Goal: Task Accomplishment & Management: Complete application form

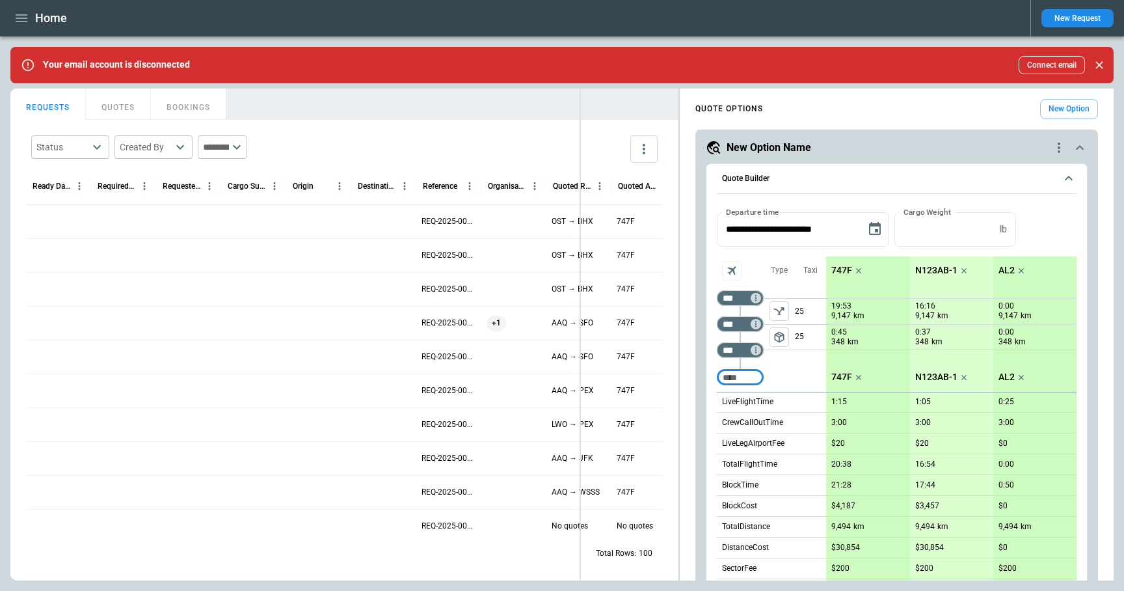
click at [580, 284] on div "FindBorderBarSize REQUESTS QUOTES BOOKINGS Status ​ Created By ​ ​ Ready Date &…" at bounding box center [562, 334] width 1104 height 492
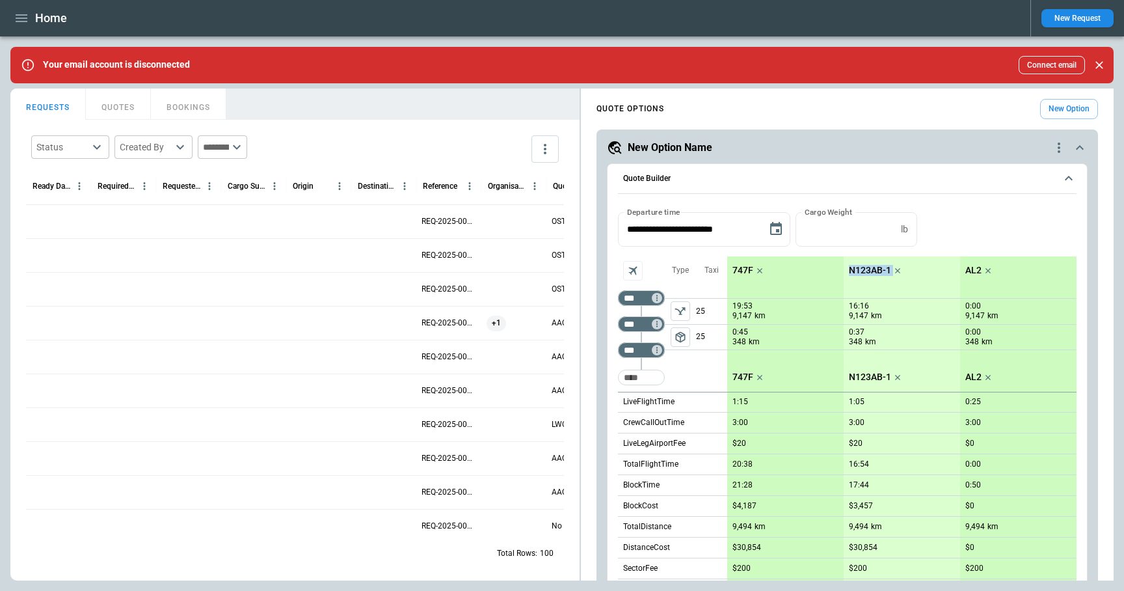
drag, startPoint x: 845, startPoint y: 273, endPoint x: 891, endPoint y: 271, distance: 46.2
click at [891, 272] on div "N123AB-1" at bounding box center [877, 270] width 66 height 29
copy div "N123AB-1"
click at [20, 19] on icon "button" at bounding box center [22, 18] width 16 height 16
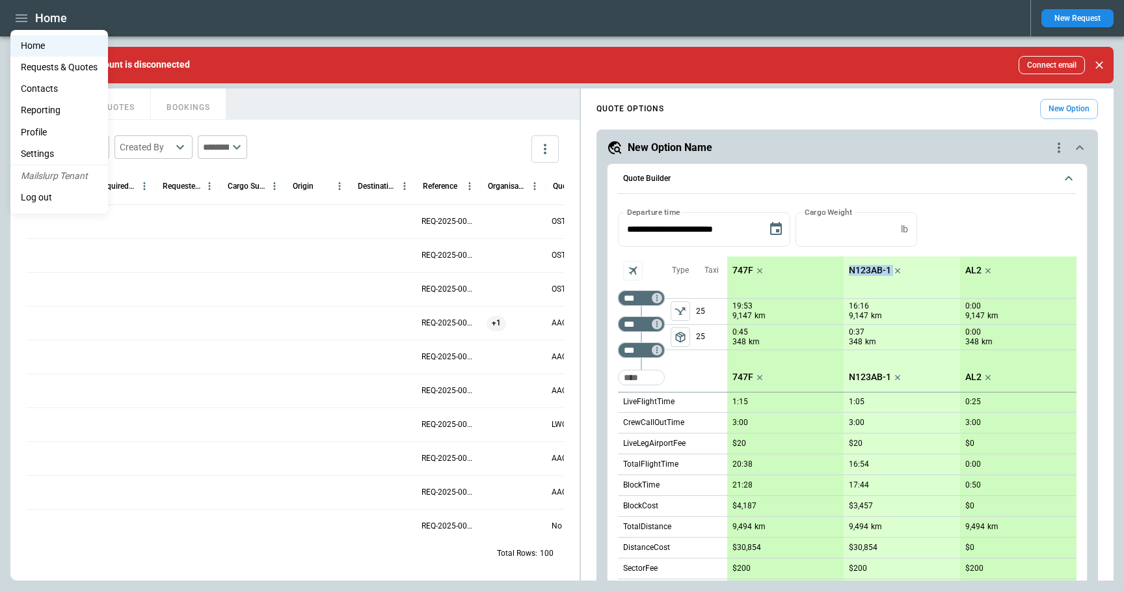
click at [57, 150] on li "Settings" at bounding box center [59, 153] width 98 height 21
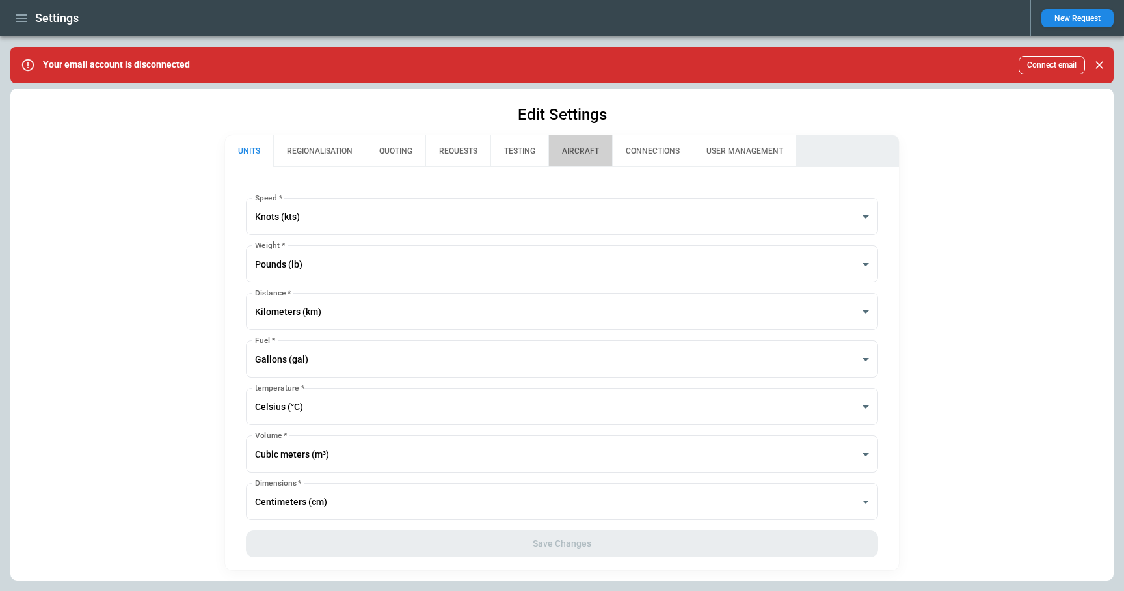
click at [580, 160] on button "AIRCRAFT" at bounding box center [581, 150] width 64 height 31
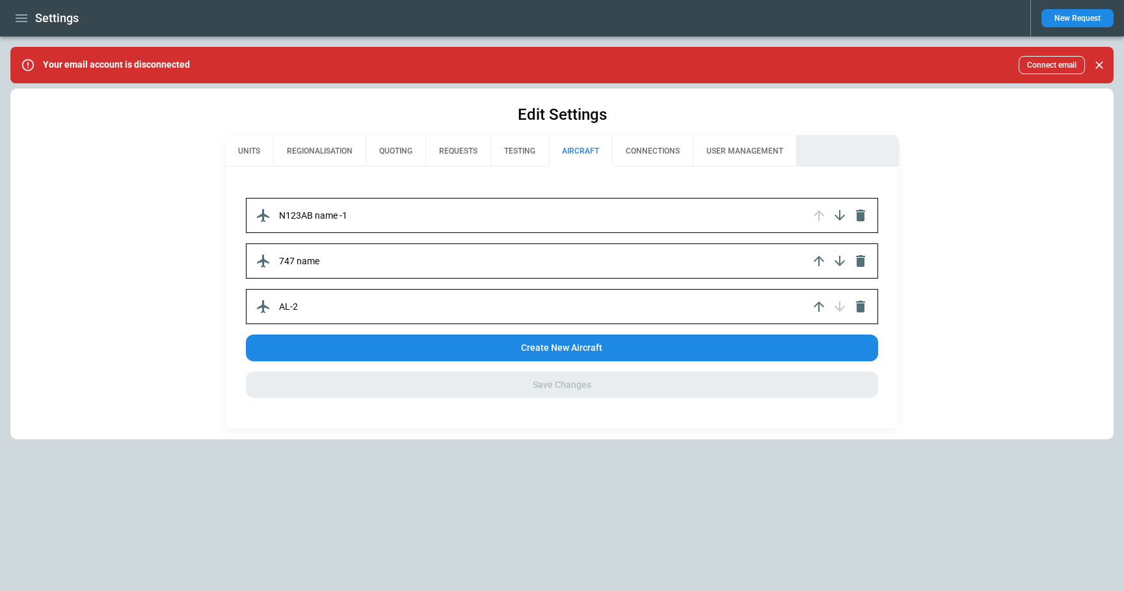
click at [517, 216] on div "N123AB name -1" at bounding box center [562, 215] width 633 height 35
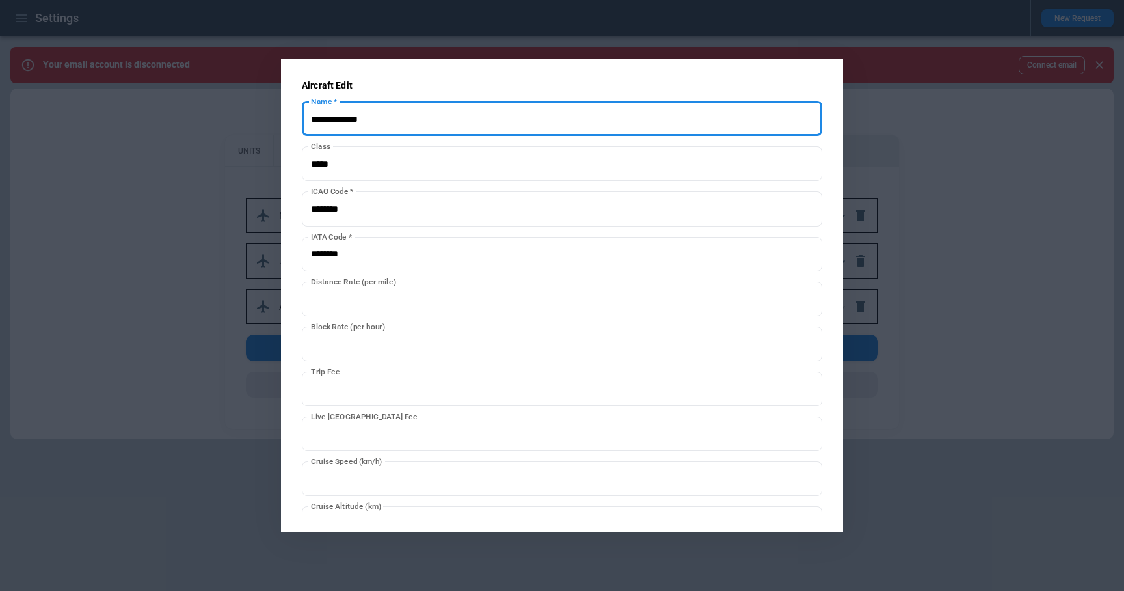
drag, startPoint x: 429, startPoint y: 126, endPoint x: 293, endPoint y: 118, distance: 136.2
click at [293, 118] on div "**********" at bounding box center [562, 295] width 562 height 472
paste input "****"
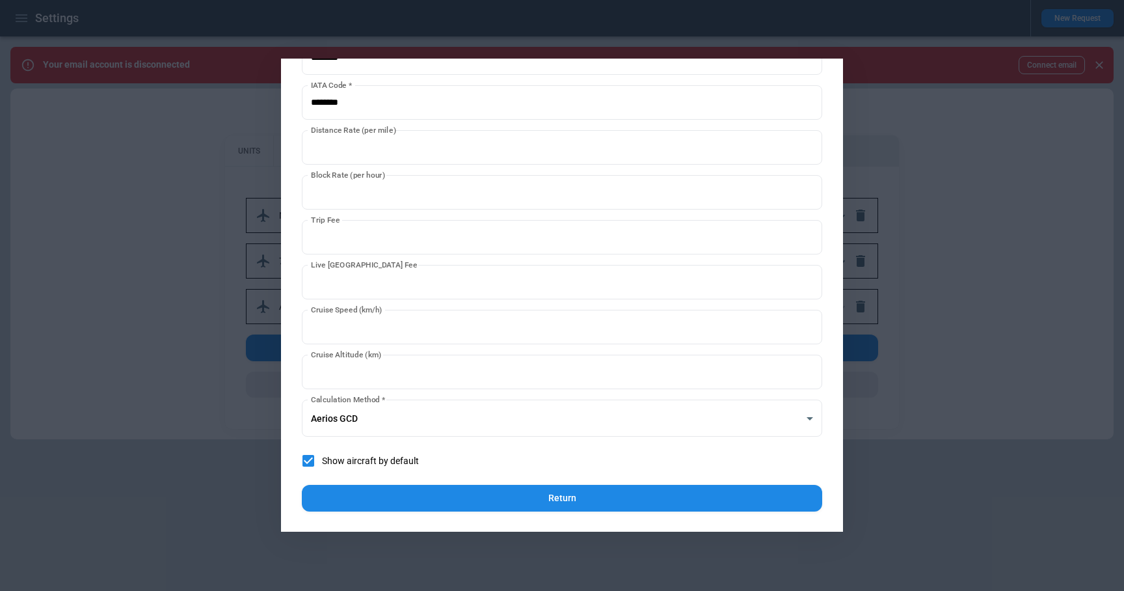
type input "****"
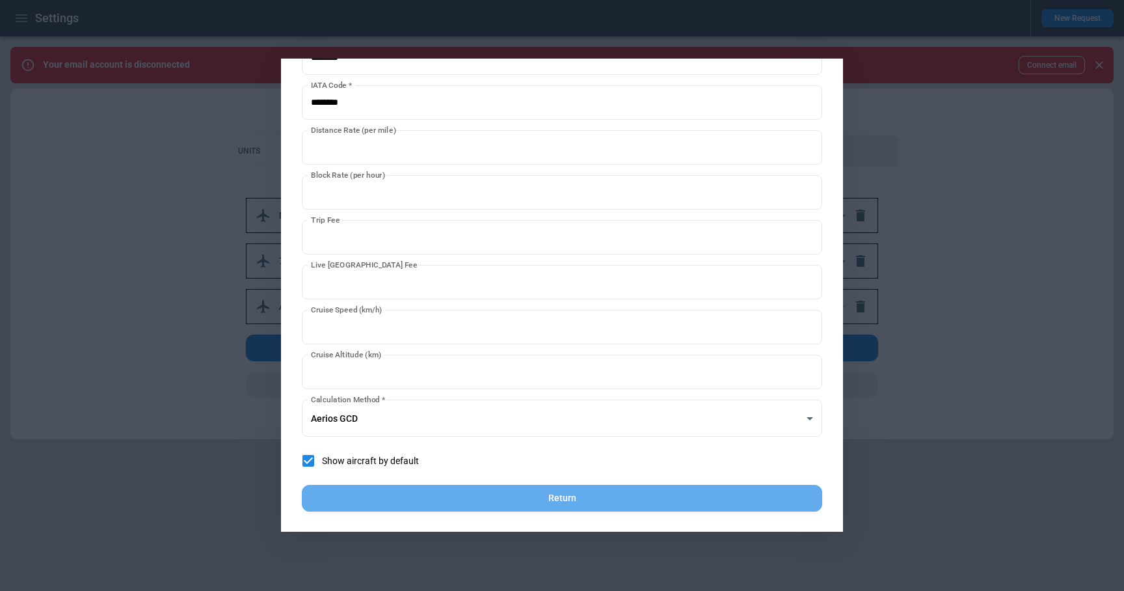
click at [601, 500] on button "Return" at bounding box center [562, 498] width 521 height 27
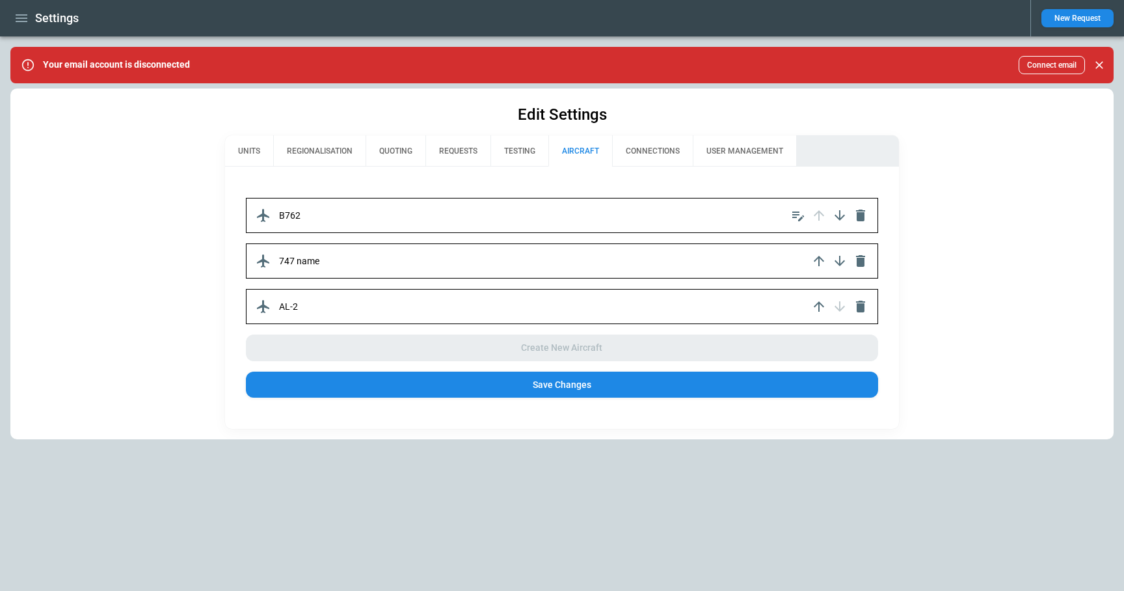
click at [584, 390] on button "Save Changes" at bounding box center [562, 385] width 633 height 27
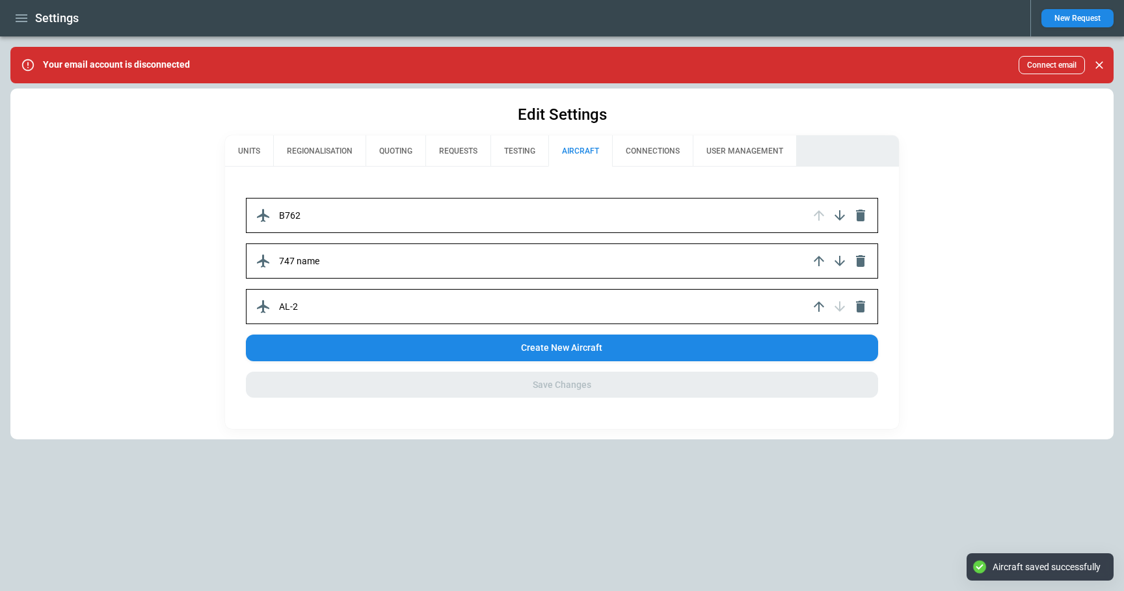
click at [19, 16] on icon "button" at bounding box center [22, 18] width 16 height 16
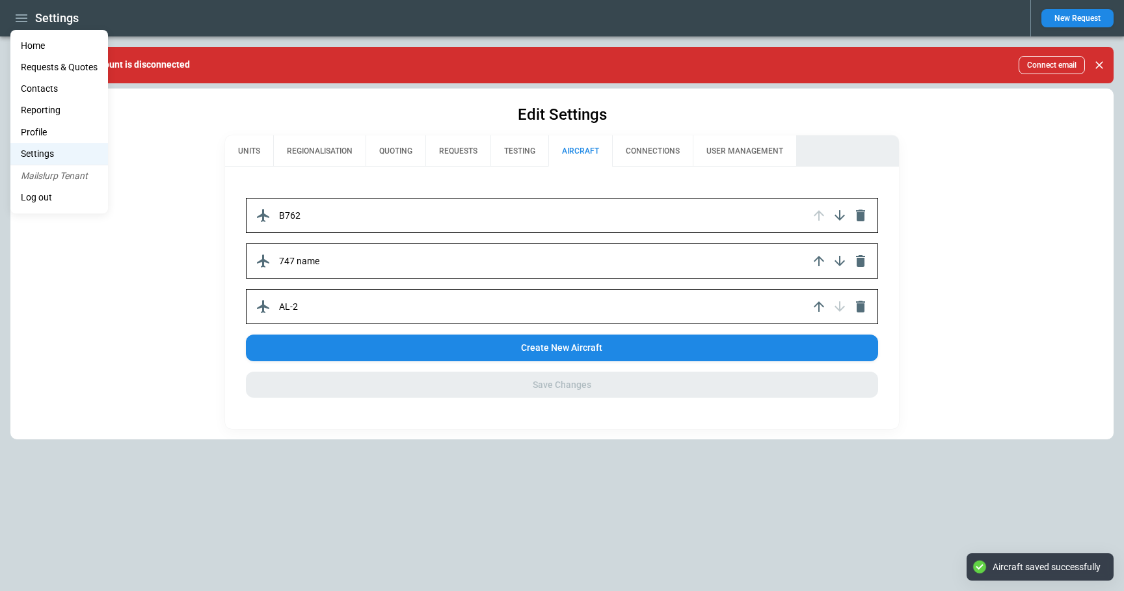
click at [33, 52] on li "Home" at bounding box center [59, 45] width 98 height 21
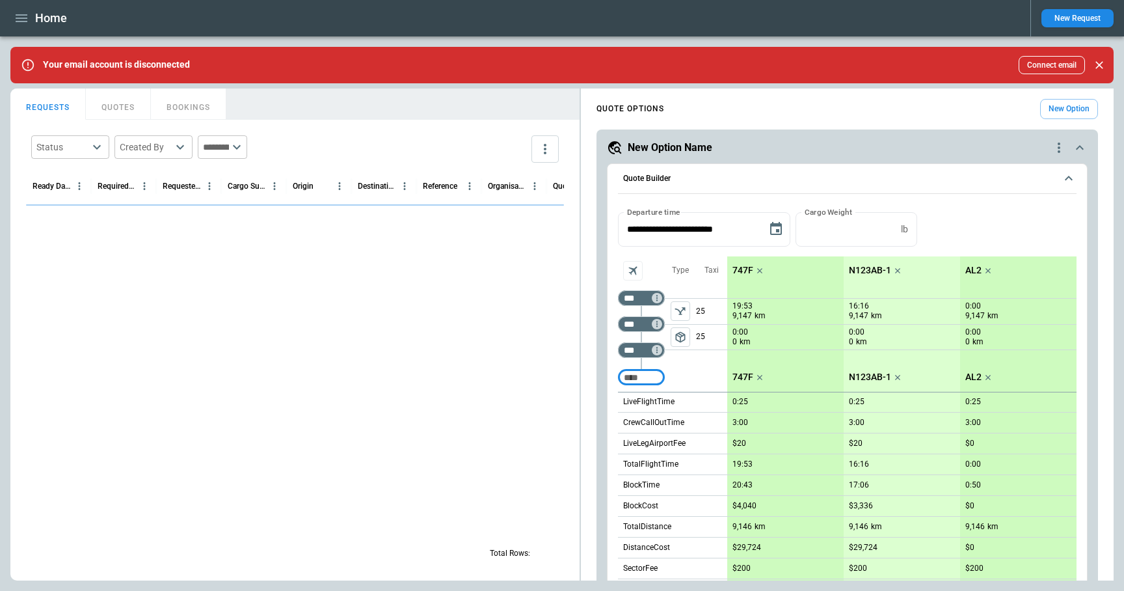
click at [898, 266] on icon "scrollable content" at bounding box center [897, 270] width 13 height 13
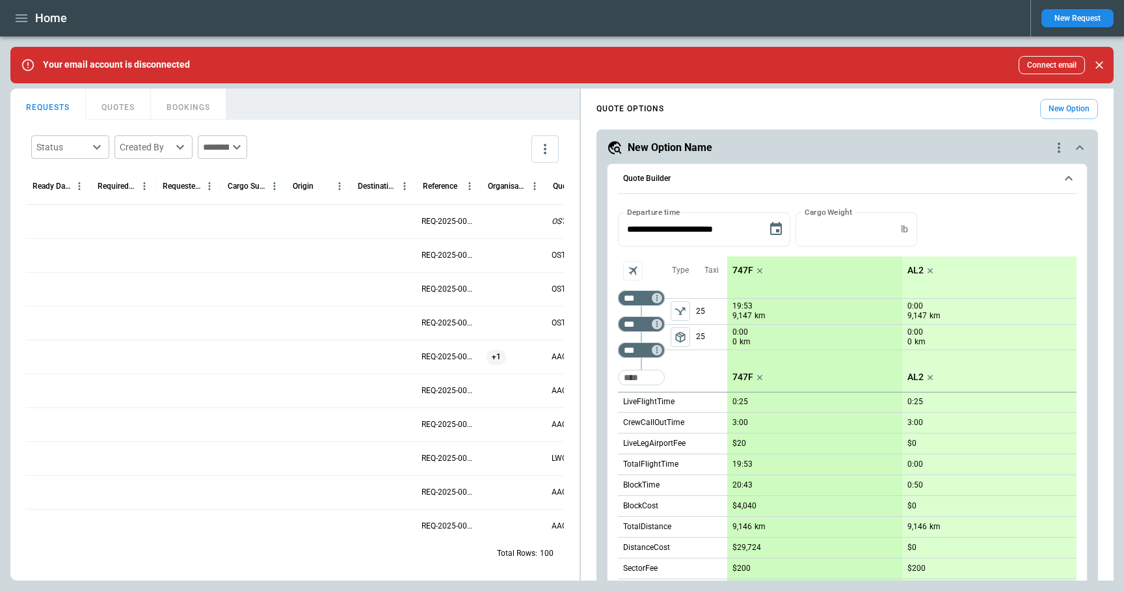
click at [1057, 111] on button "New Option" at bounding box center [1069, 109] width 58 height 20
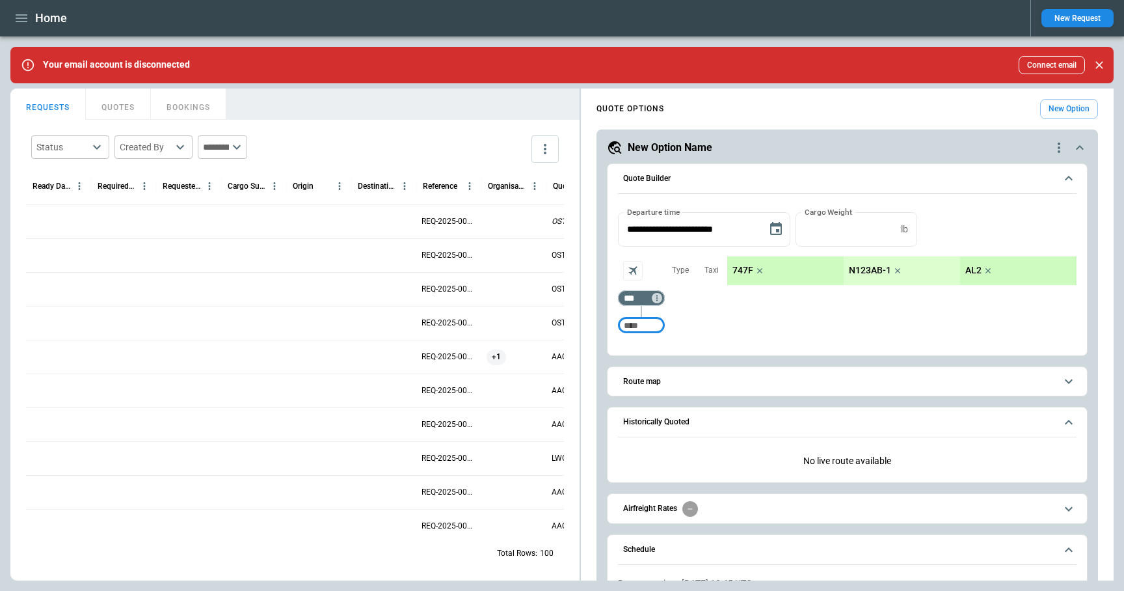
click at [20, 23] on icon "button" at bounding box center [22, 18] width 16 height 16
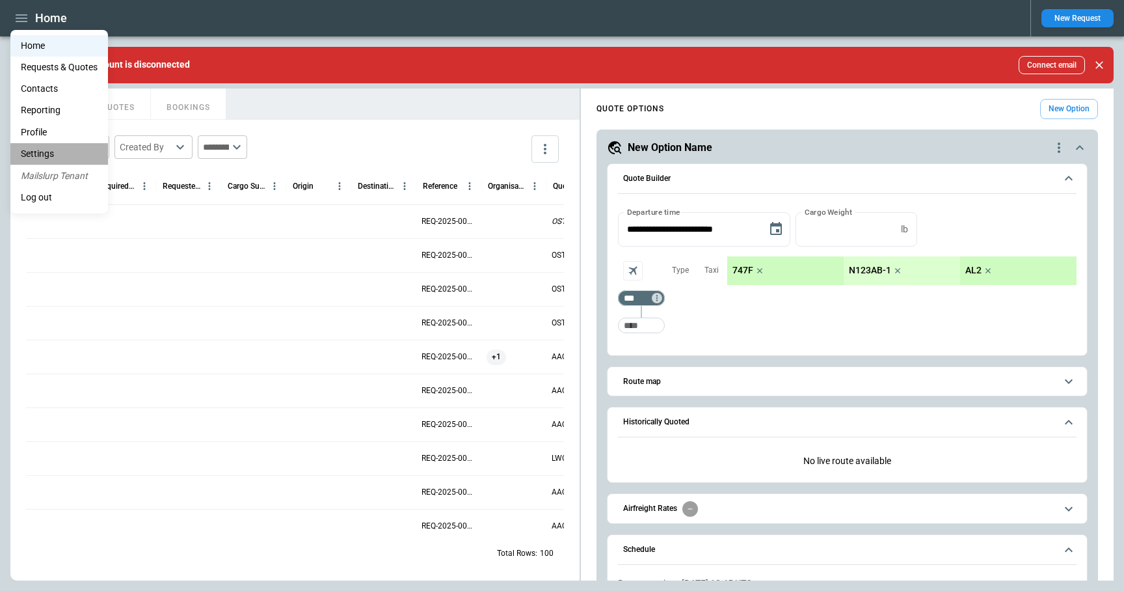
click at [52, 149] on li "Settings" at bounding box center [59, 153] width 98 height 21
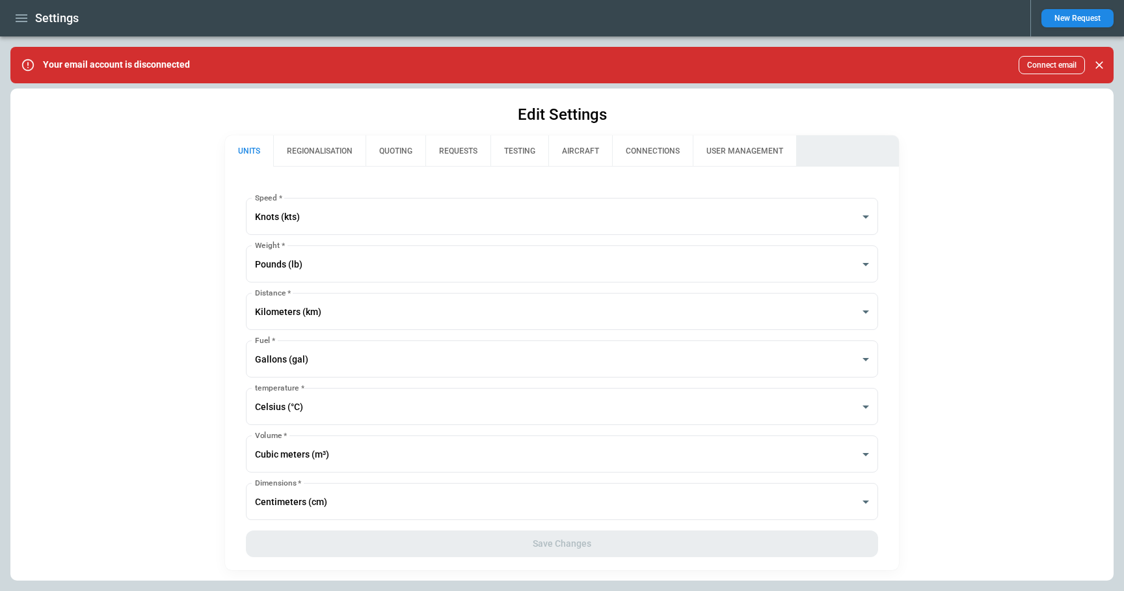
click at [579, 154] on button "AIRCRAFT" at bounding box center [581, 150] width 64 height 31
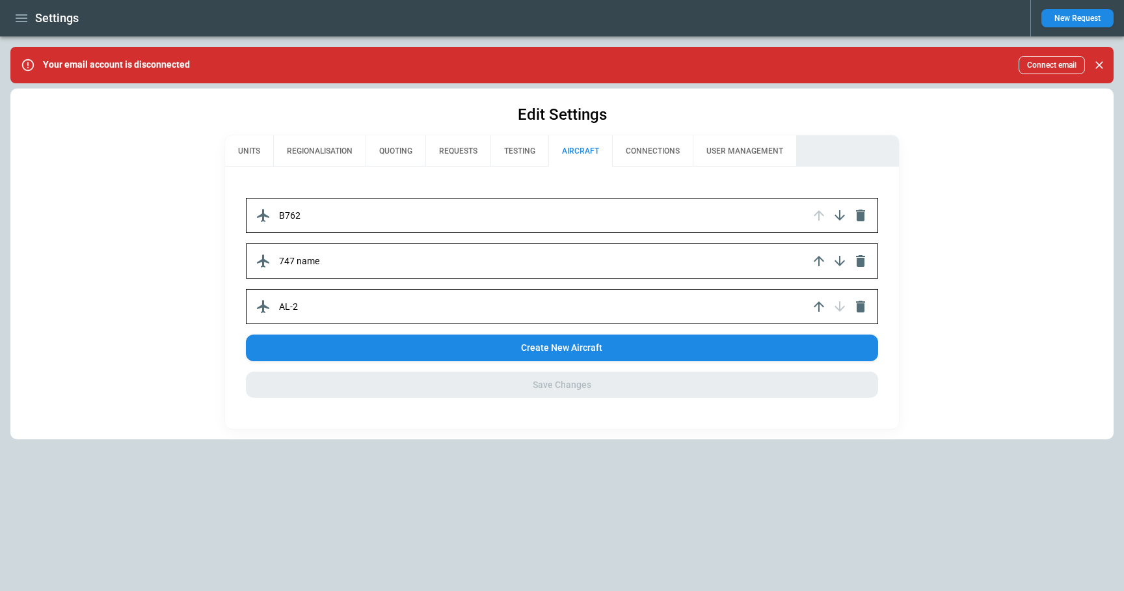
click at [405, 208] on div "B762" at bounding box center [562, 215] width 633 height 35
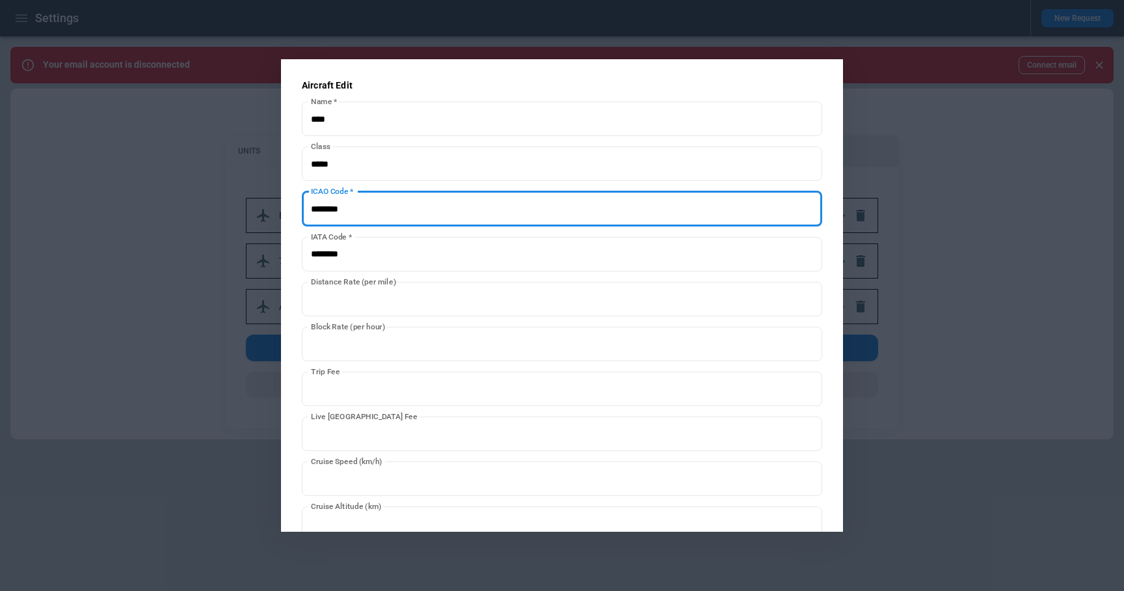
click at [368, 212] on input "ICAO Code   *" at bounding box center [562, 208] width 521 height 34
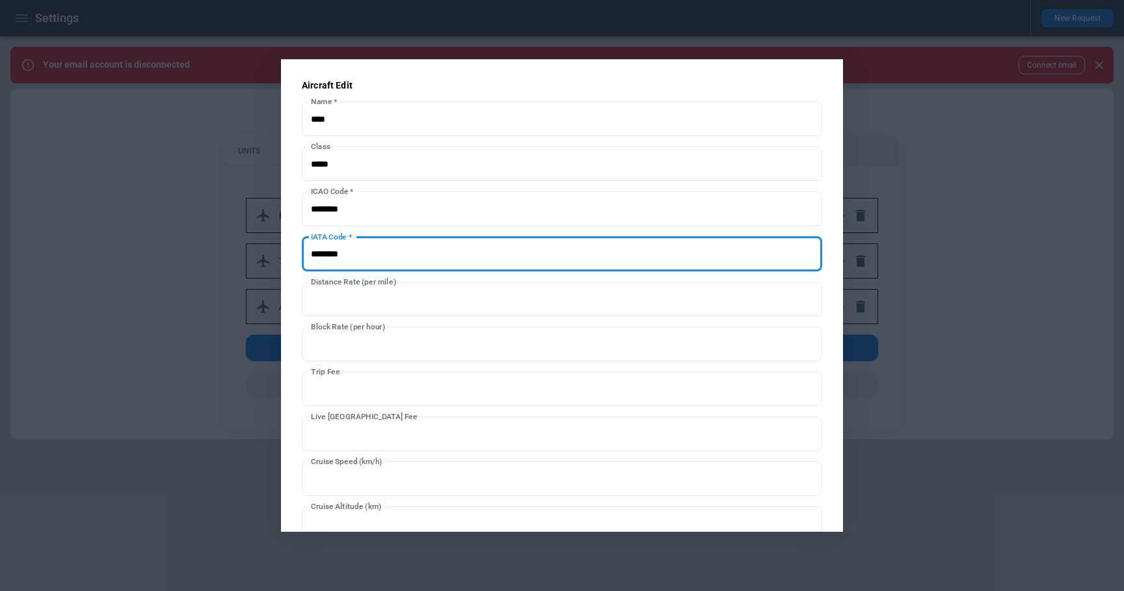
drag, startPoint x: 370, startPoint y: 251, endPoint x: 292, endPoint y: 251, distance: 78.7
click at [292, 251] on div "**********" at bounding box center [562, 295] width 562 height 472
paste input "****"
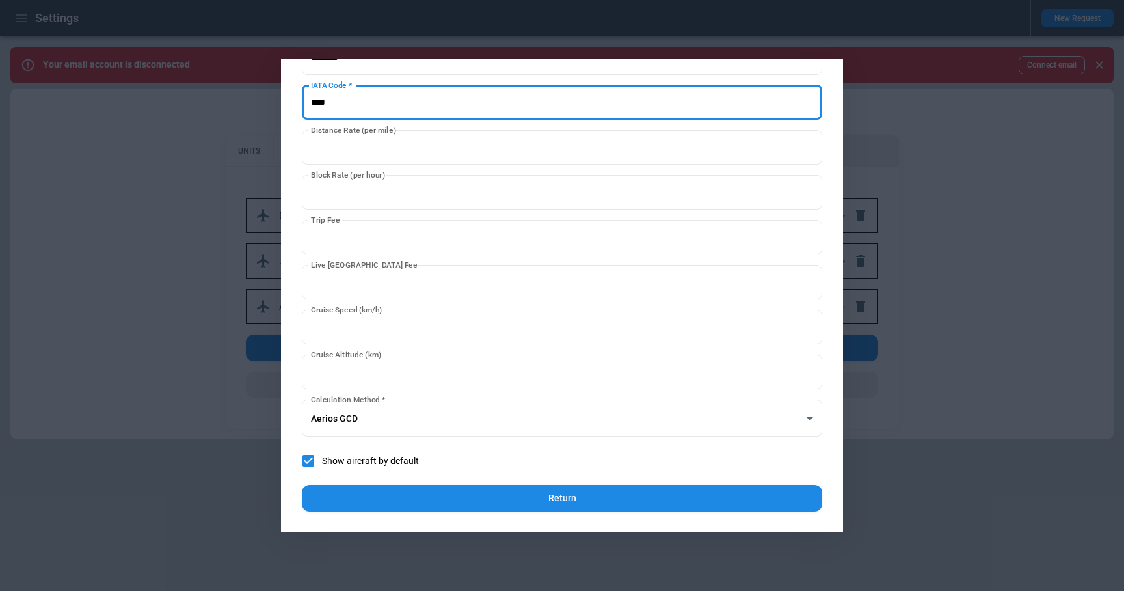
type input "****"
click at [625, 488] on button "Return" at bounding box center [562, 498] width 521 height 27
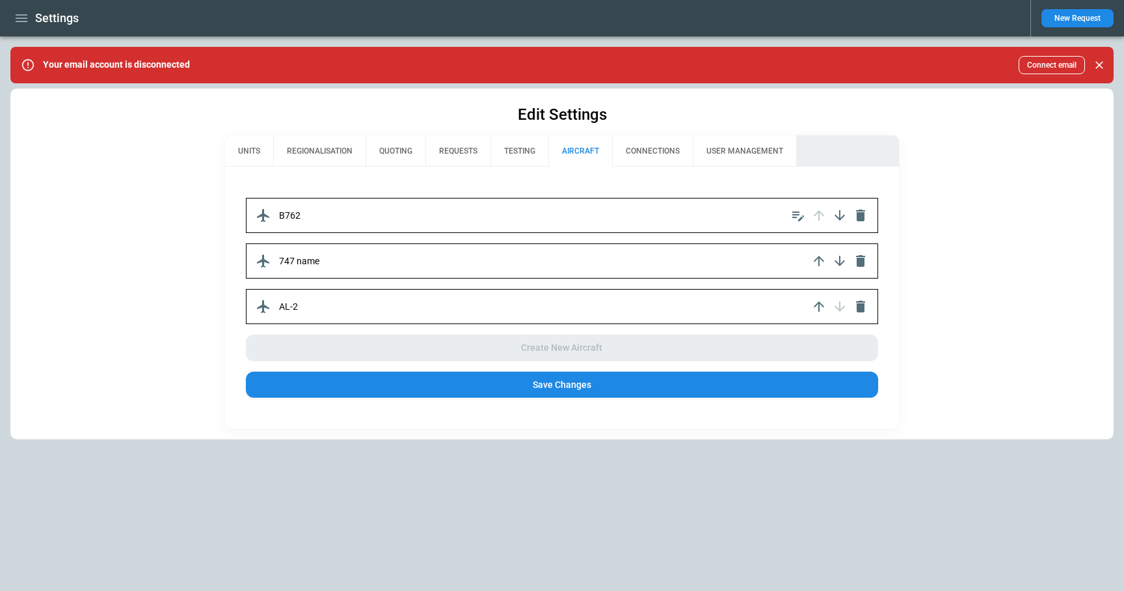
click at [588, 391] on button "Save Changes" at bounding box center [562, 385] width 633 height 27
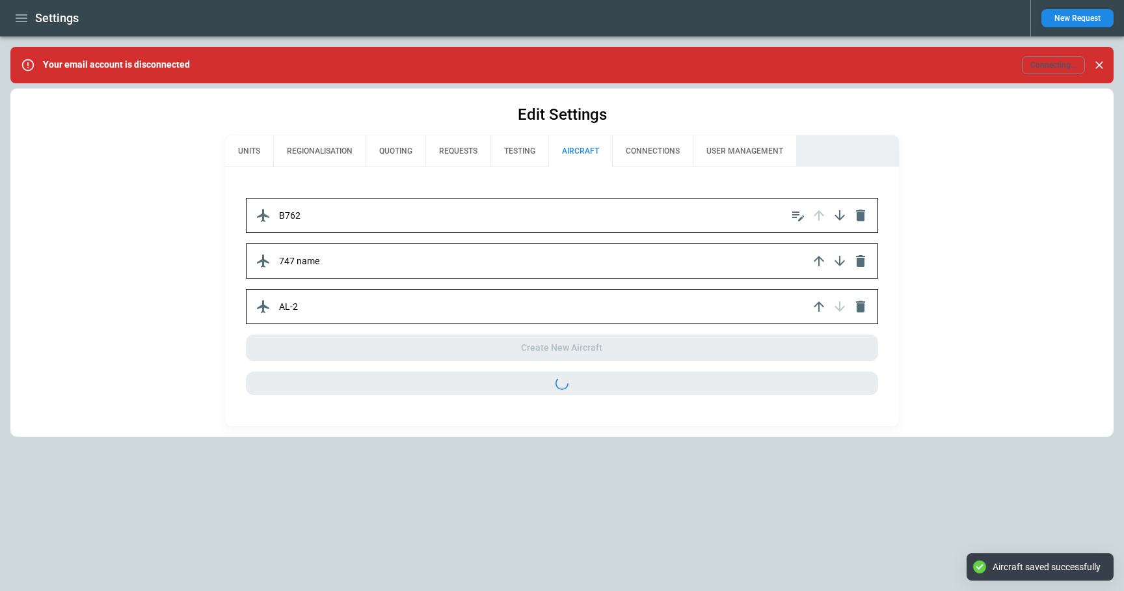
click at [20, 18] on icon "button" at bounding box center [22, 18] width 12 height 8
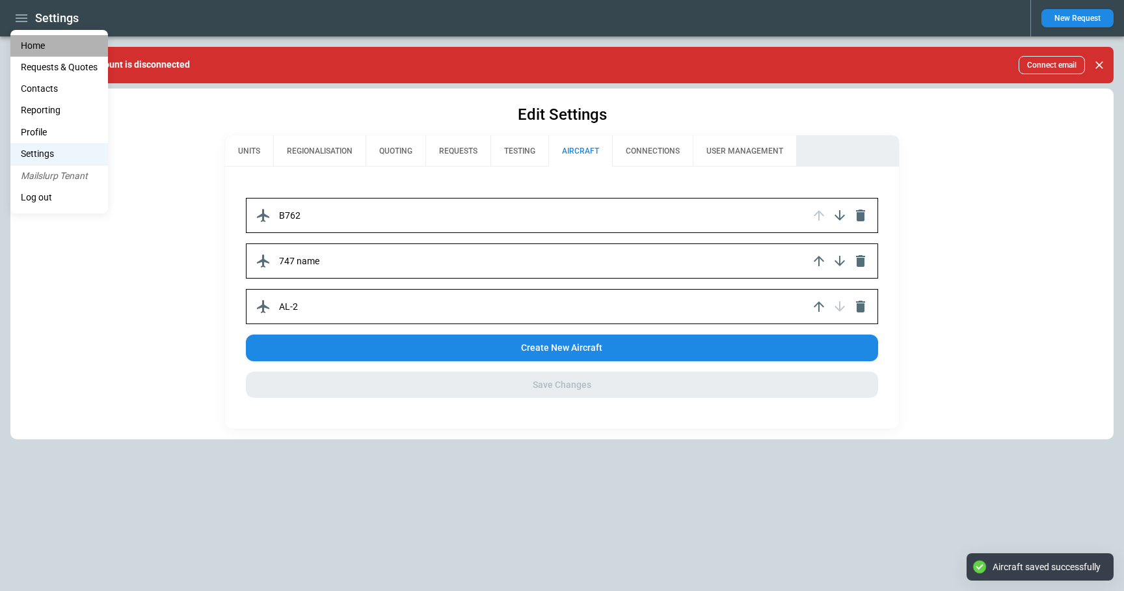
click at [34, 43] on li "Home" at bounding box center [59, 45] width 98 height 21
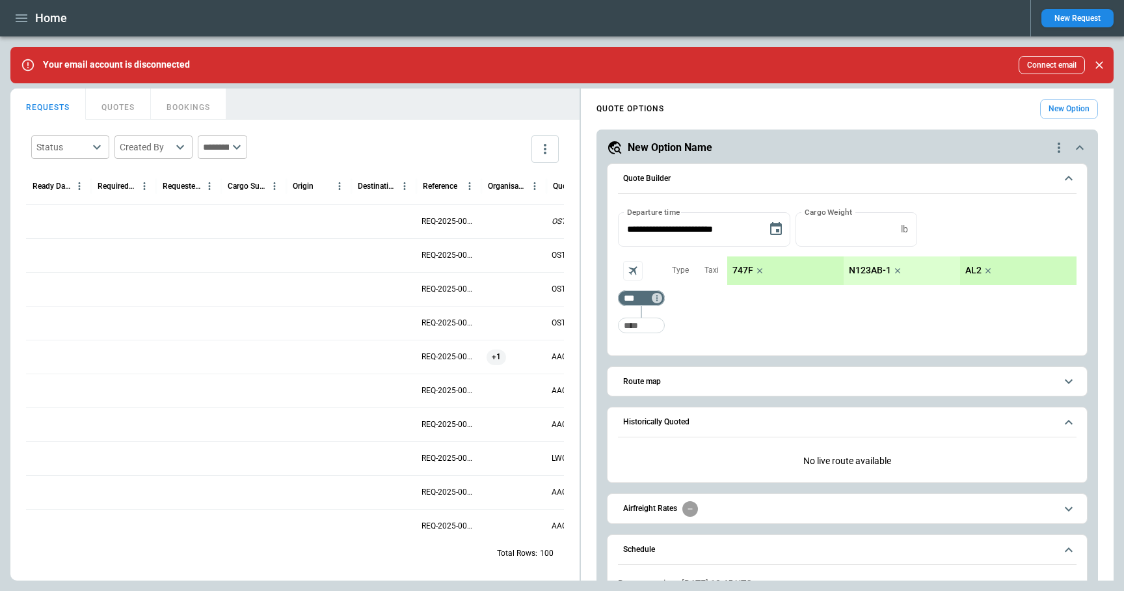
click at [1059, 105] on button "New Option" at bounding box center [1069, 109] width 58 height 20
click at [20, 10] on icon "button" at bounding box center [22, 18] width 16 height 16
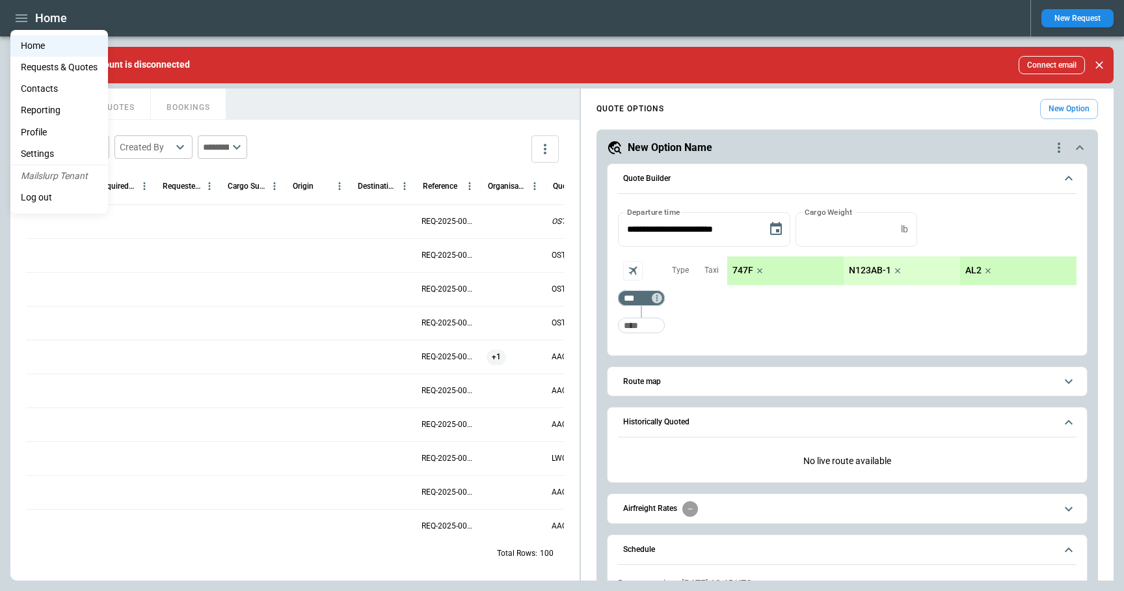
click at [55, 157] on li "Settings" at bounding box center [59, 153] width 98 height 21
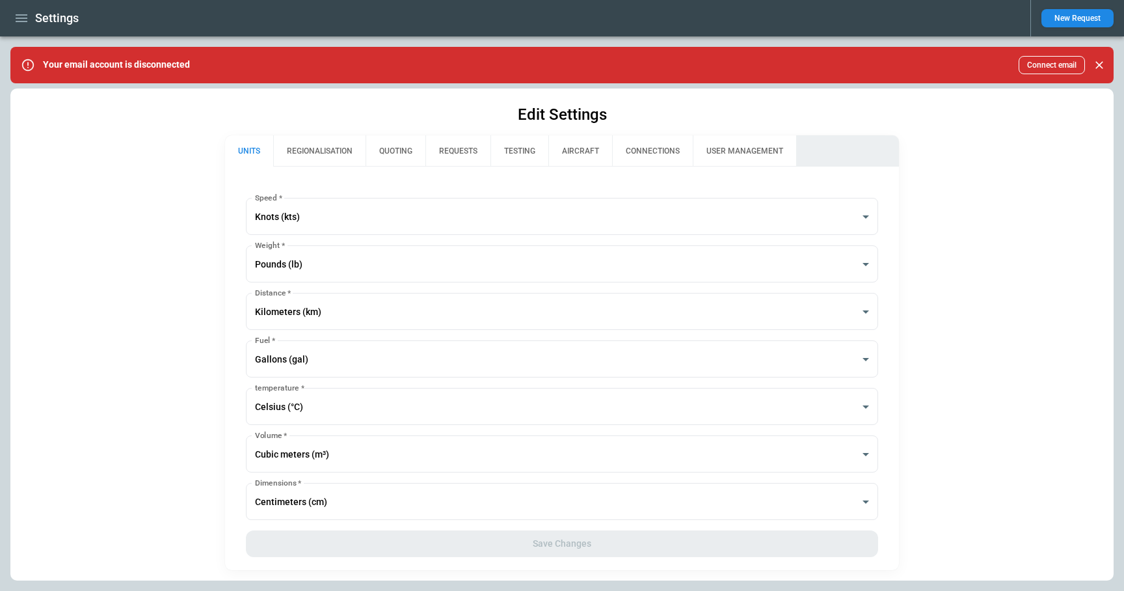
click at [583, 152] on button "AIRCRAFT" at bounding box center [581, 150] width 64 height 31
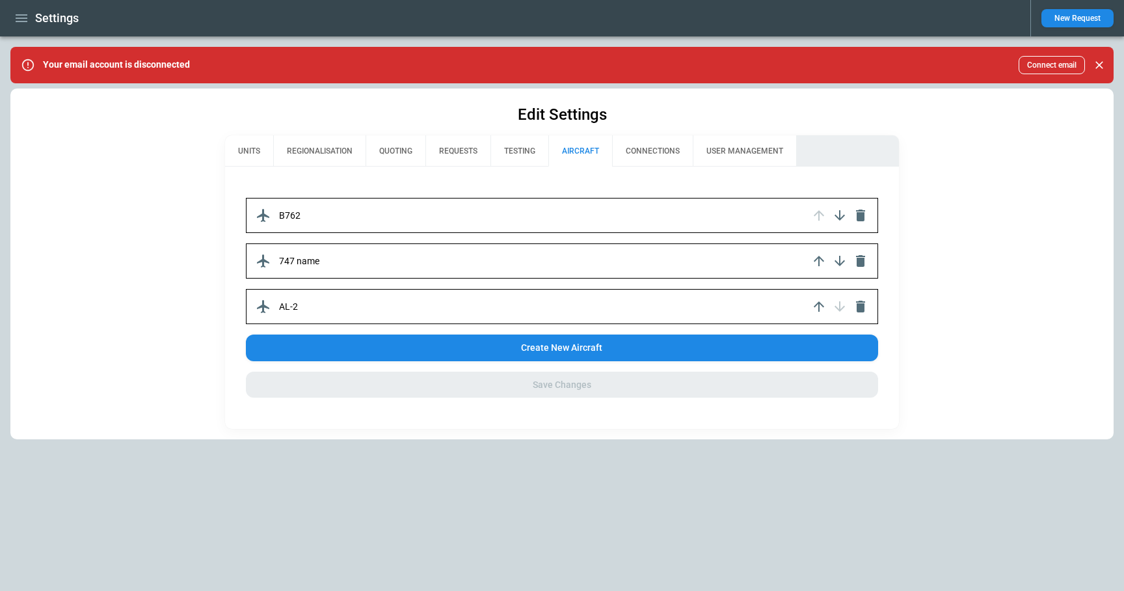
click at [378, 212] on div "B762" at bounding box center [562, 215] width 633 height 35
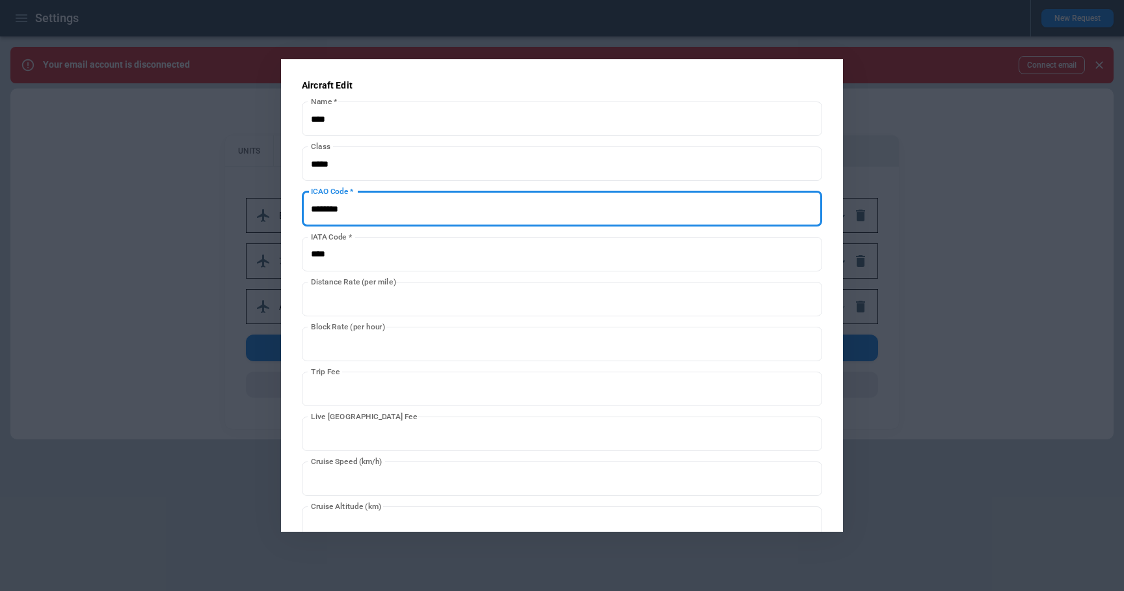
drag, startPoint x: 381, startPoint y: 223, endPoint x: 298, endPoint y: 210, distance: 83.6
click at [298, 210] on div "**********" at bounding box center [562, 295] width 562 height 472
paste input "****"
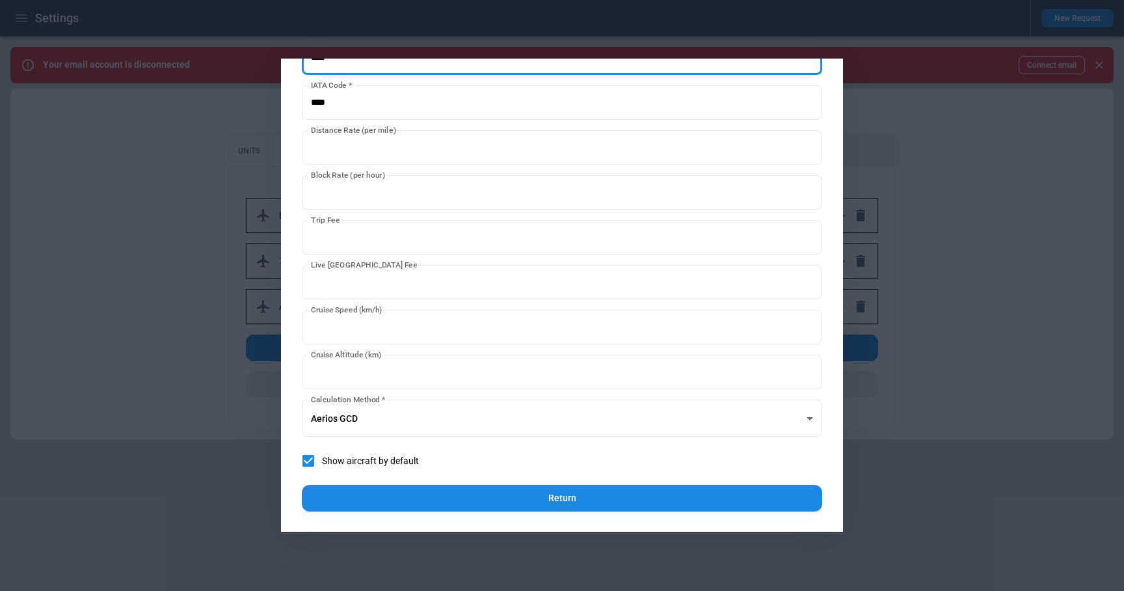
type input "****"
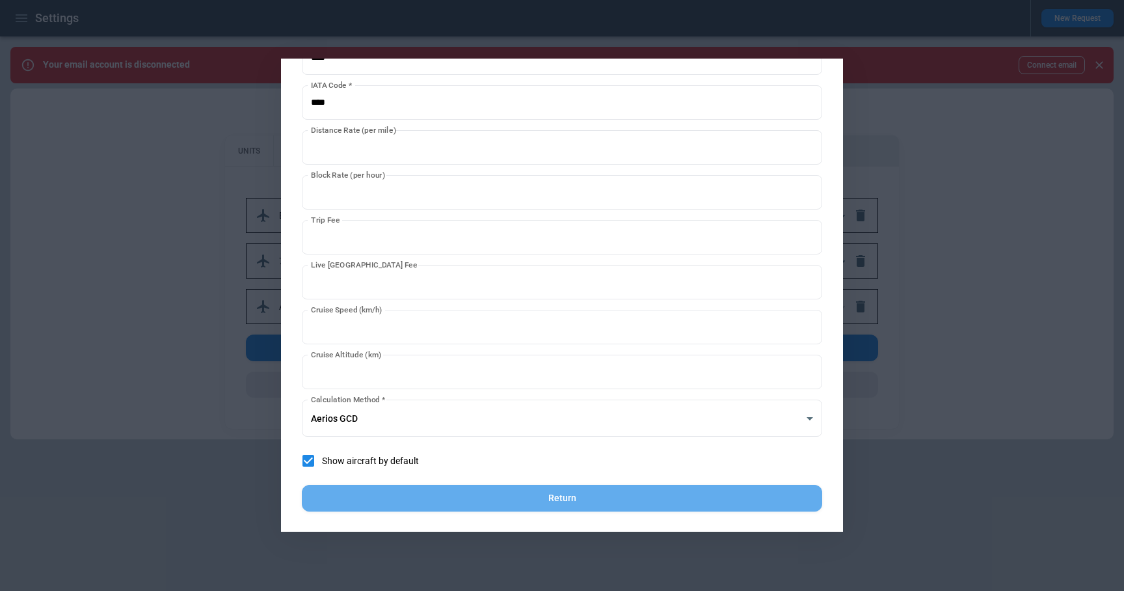
click at [498, 493] on button "Return" at bounding box center [562, 498] width 521 height 27
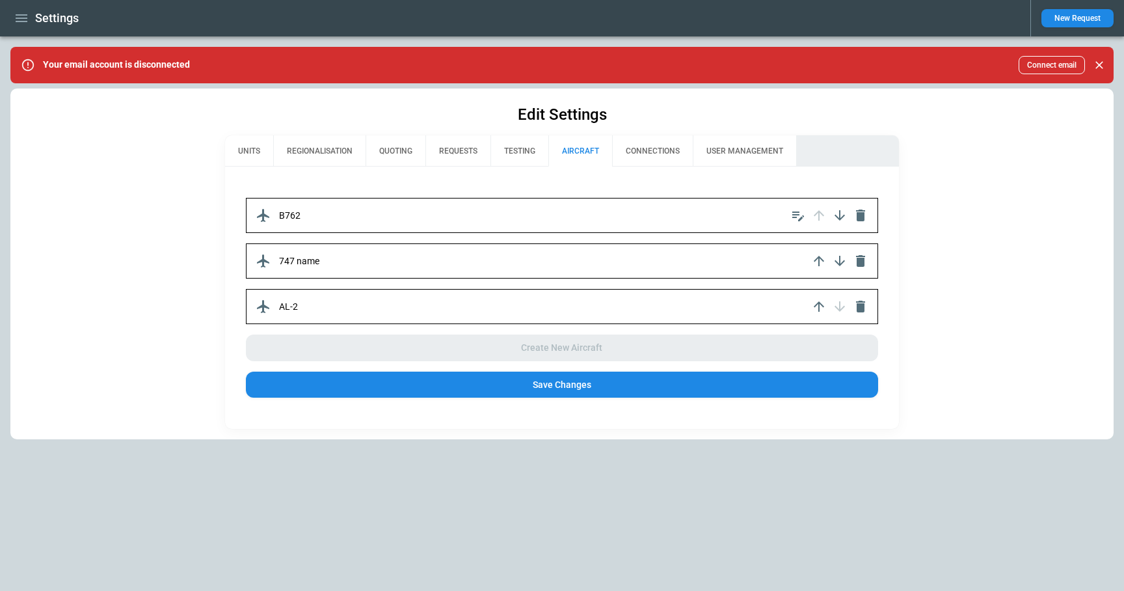
click at [476, 390] on button "Save Changes" at bounding box center [562, 385] width 633 height 27
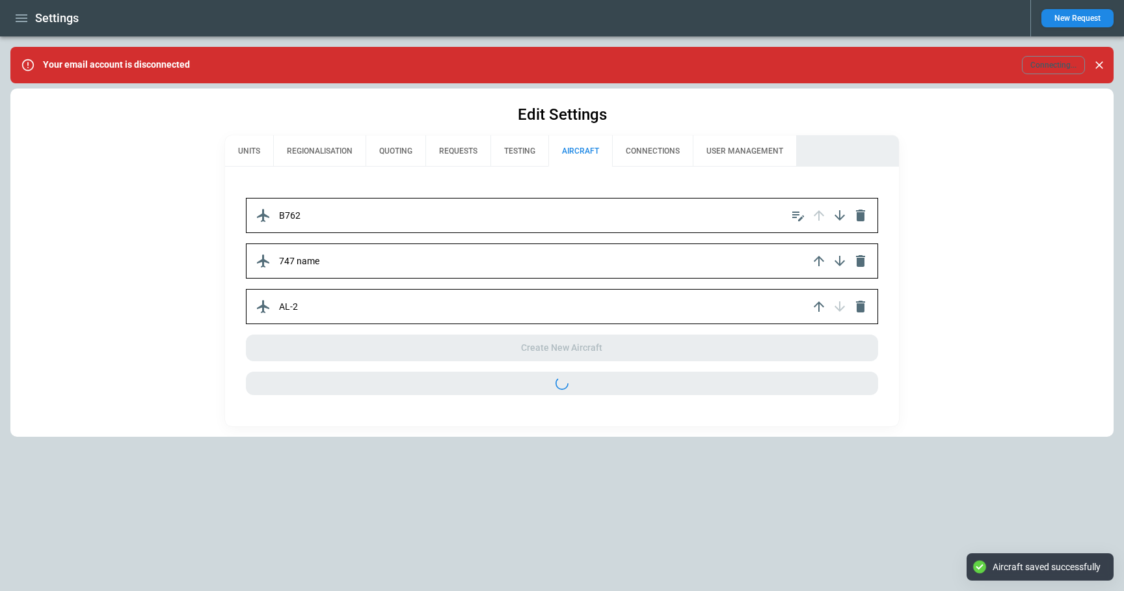
click at [22, 19] on icon "button" at bounding box center [22, 18] width 16 height 16
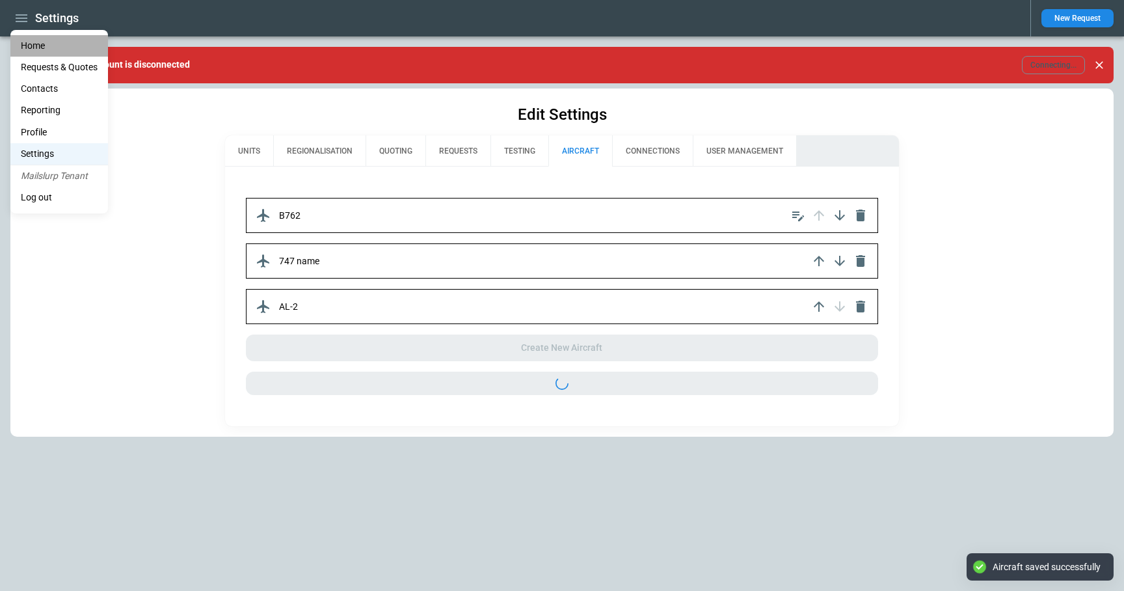
click at [51, 50] on li "Home" at bounding box center [59, 45] width 98 height 21
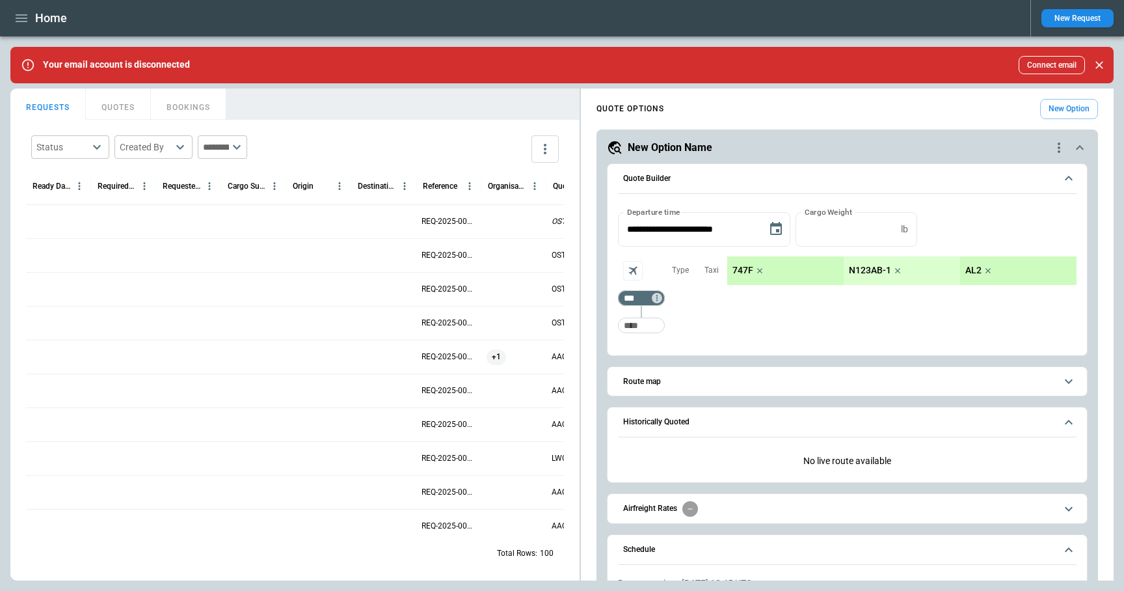
click at [1059, 152] on icon "quote-option-actions" at bounding box center [1059, 148] width 3 height 10
click at [1025, 224] on li "Delete Quote Option" at bounding box center [1010, 226] width 115 height 19
click at [1062, 152] on icon "quote-option-actions" at bounding box center [1060, 148] width 16 height 16
click at [1019, 223] on li "Delete Quote Option" at bounding box center [1010, 226] width 115 height 19
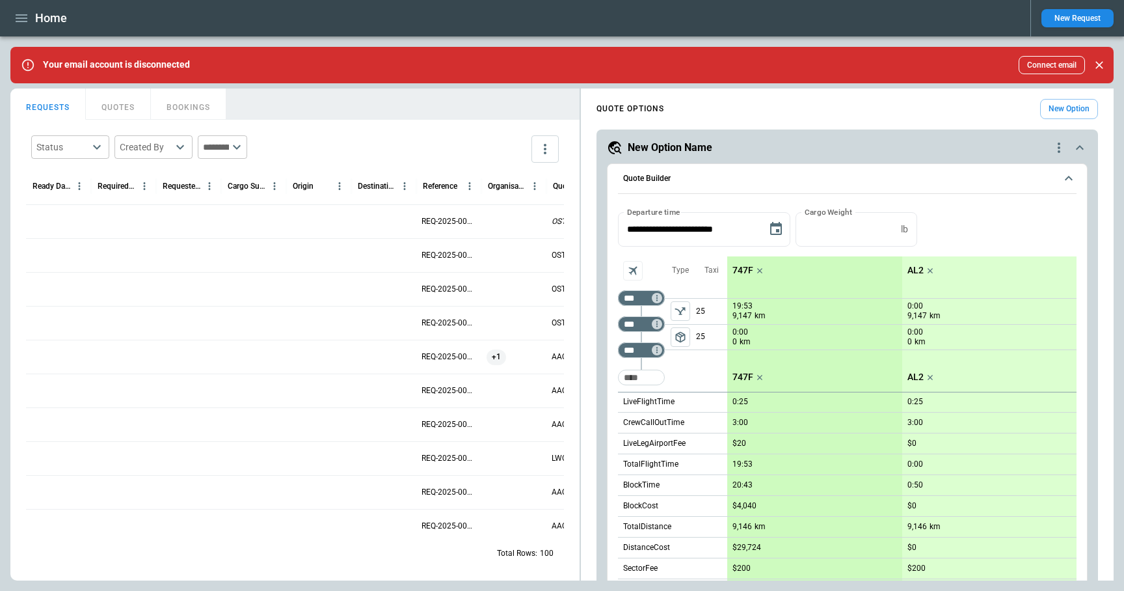
click at [1060, 149] on icon "quote-option-actions" at bounding box center [1060, 148] width 16 height 16
click at [1006, 223] on li "Delete Quote Option" at bounding box center [1010, 226] width 115 height 19
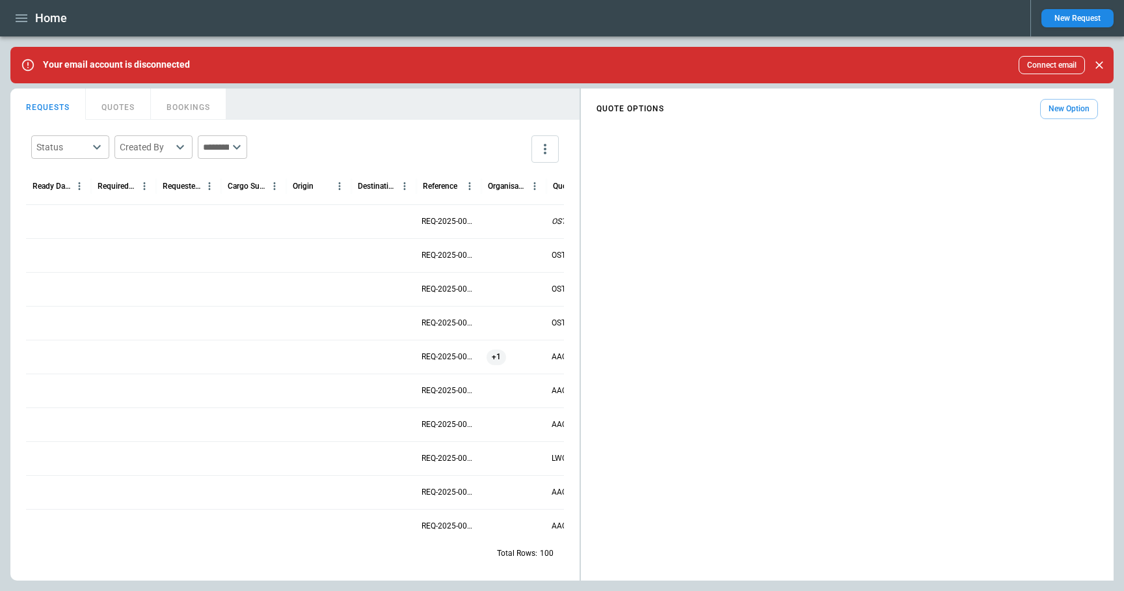
click at [1069, 107] on button "New Option" at bounding box center [1069, 109] width 58 height 20
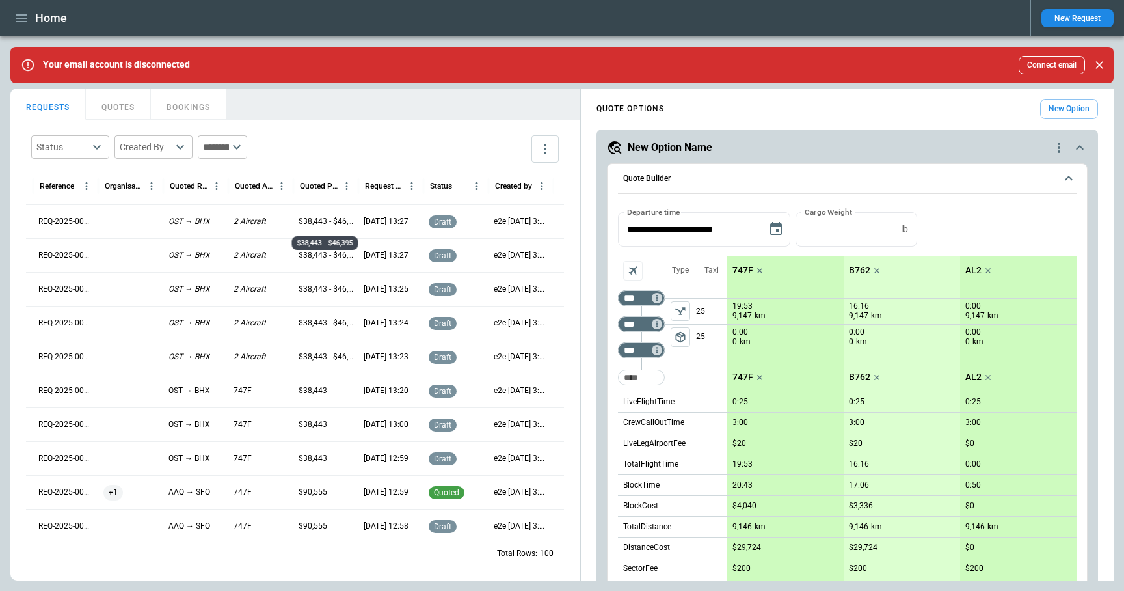
click at [305, 223] on p "$38,443 - $46,395" at bounding box center [326, 221] width 55 height 11
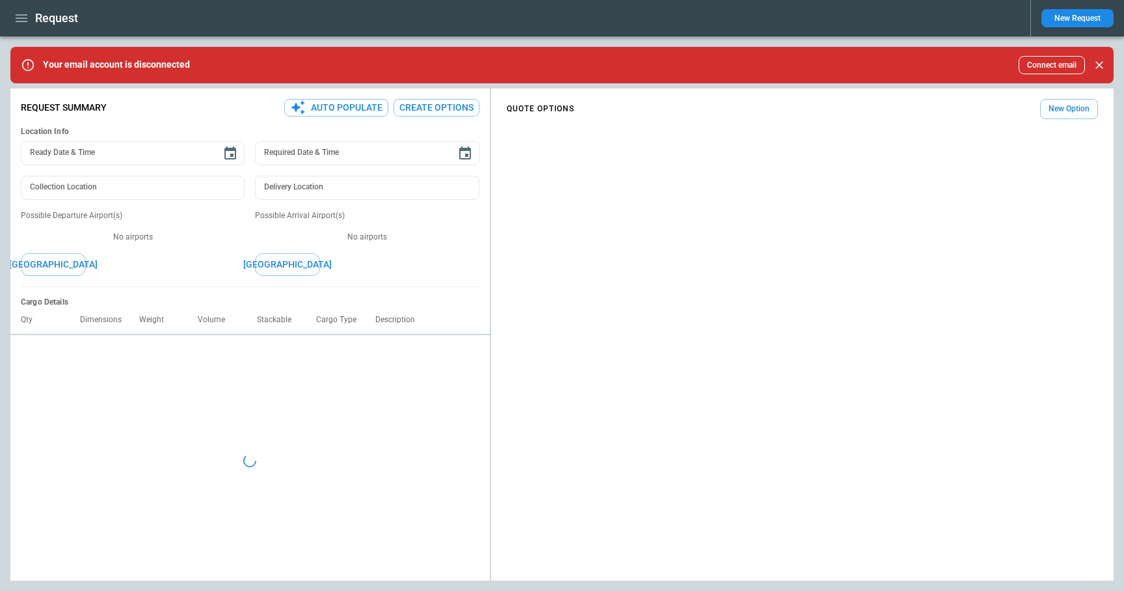
type textarea "*"
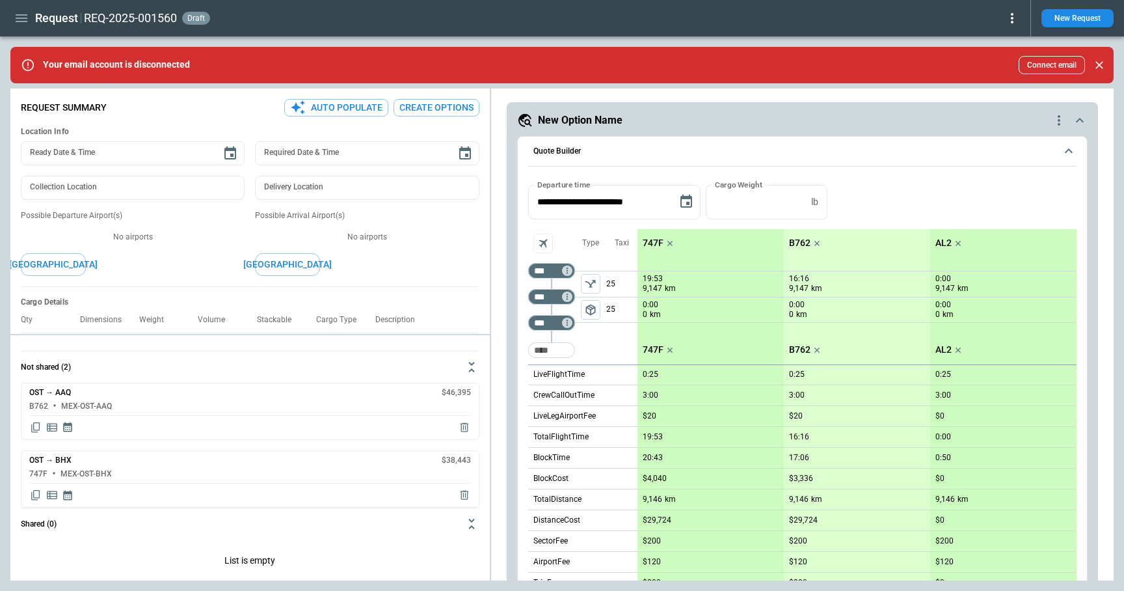
scroll to position [4, 0]
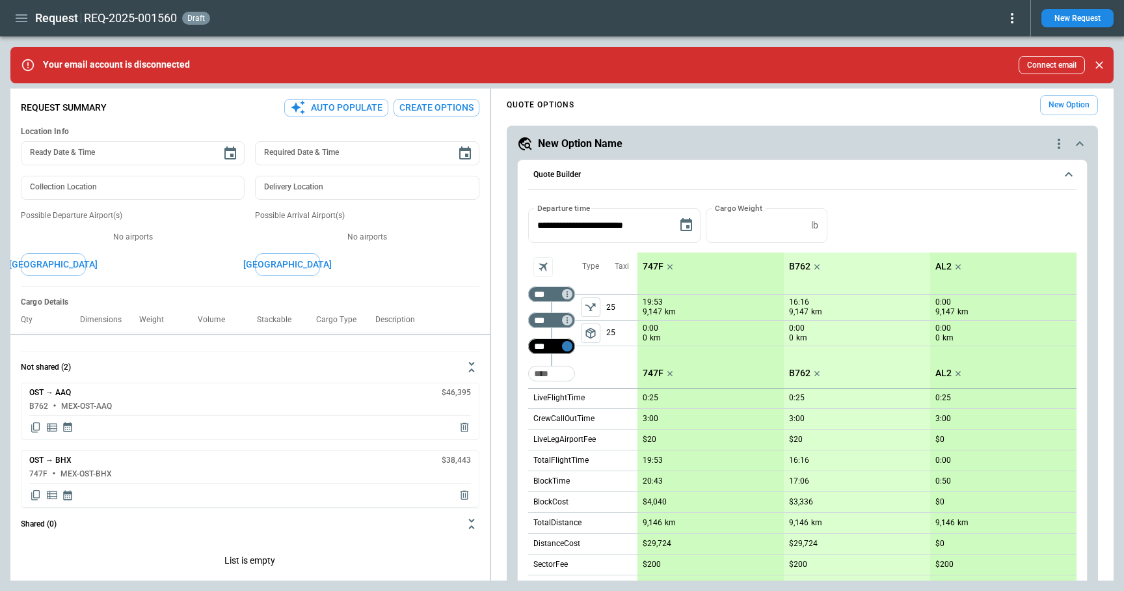
click at [568, 345] on icon "Too short" at bounding box center [567, 346] width 9 height 9
click at [578, 379] on p "Delete" at bounding box center [577, 380] width 21 height 11
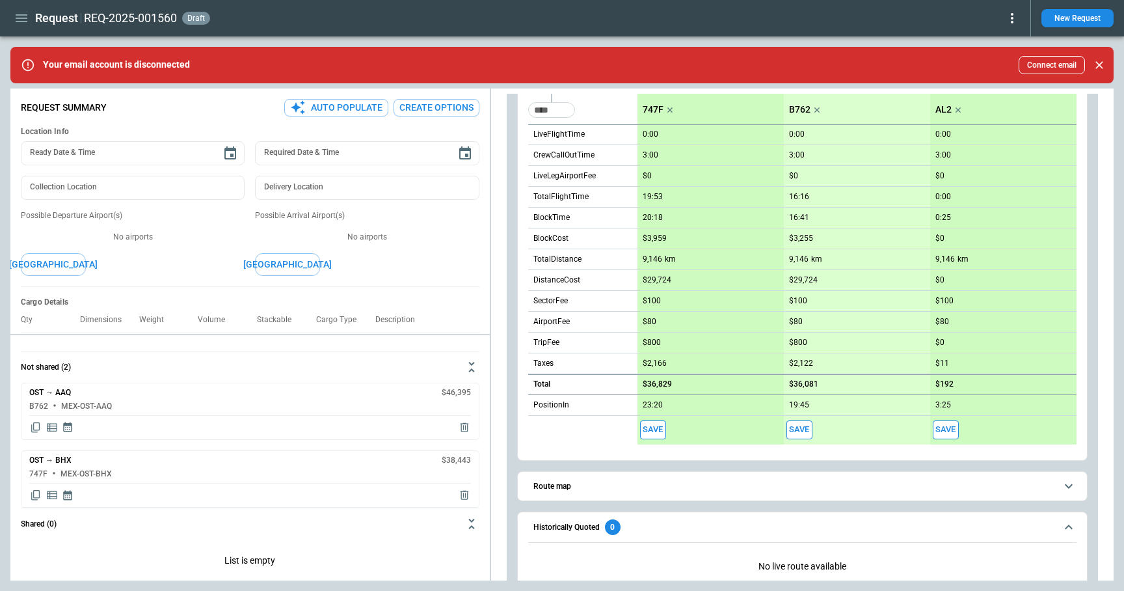
scroll to position [0, 0]
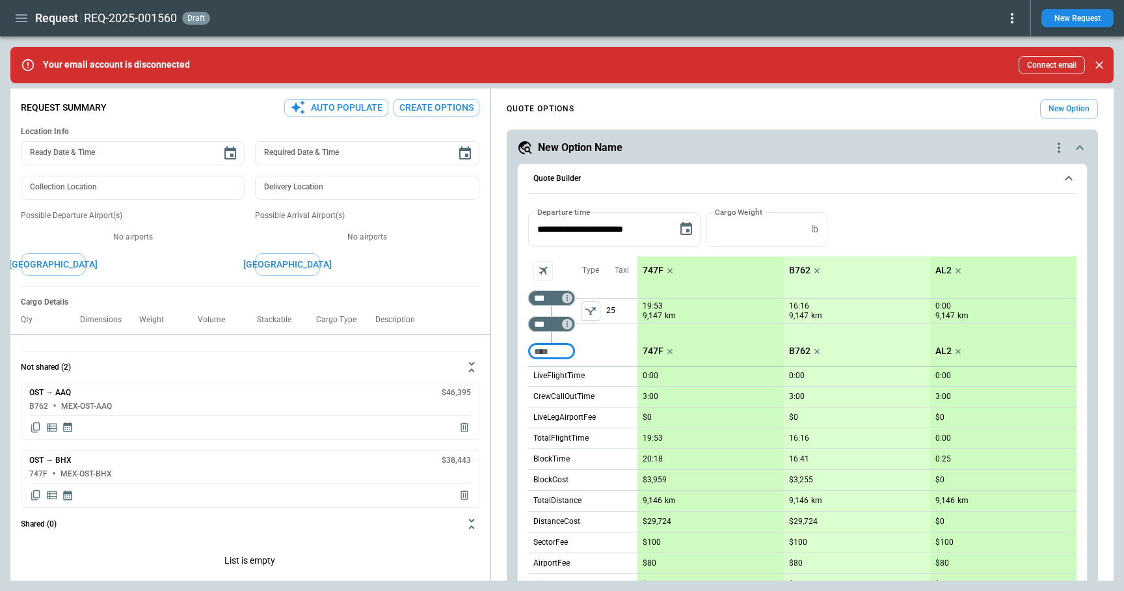
click at [552, 349] on input "Too short" at bounding box center [552, 351] width 42 height 23
type input "***"
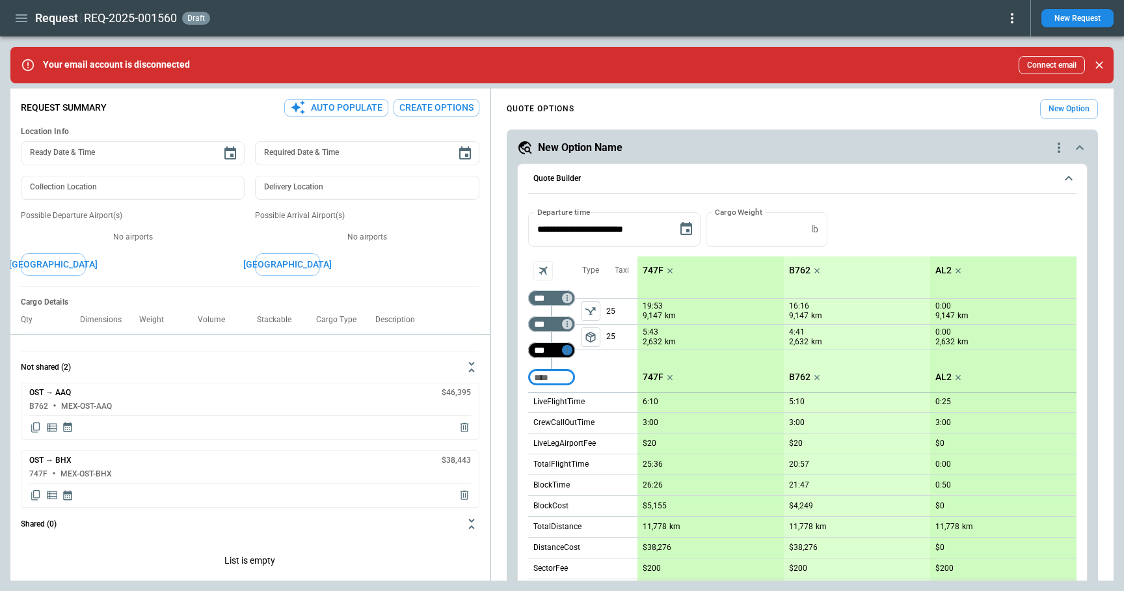
click at [567, 349] on icon "Too short" at bounding box center [566, 350] width 1 height 6
click at [577, 381] on p "Delete" at bounding box center [577, 384] width 21 height 11
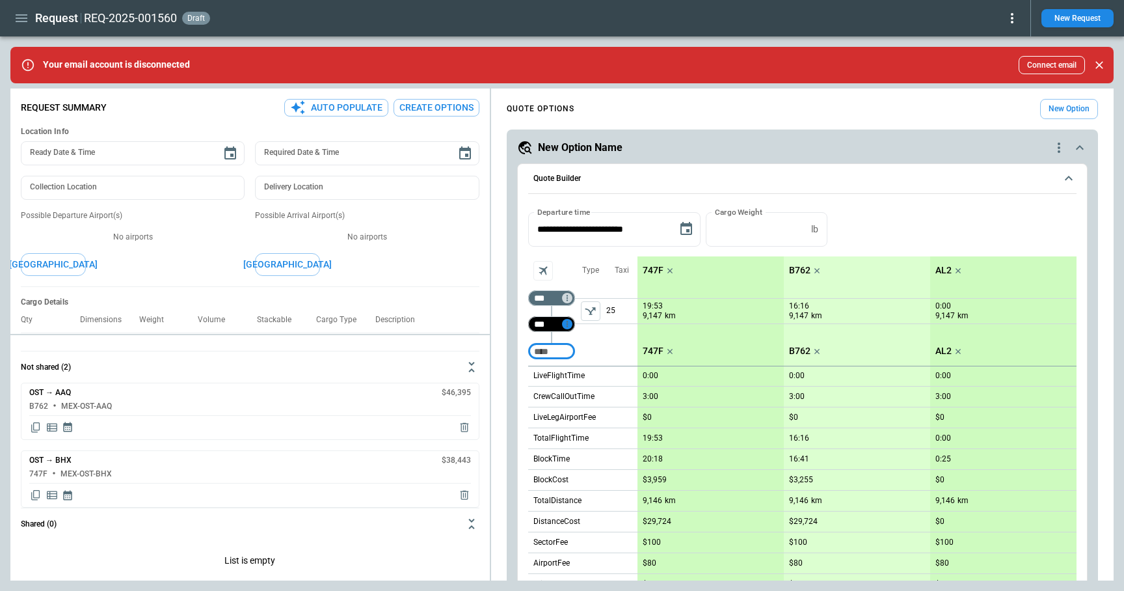
click at [568, 322] on icon "Too short" at bounding box center [567, 323] width 9 height 9
click at [578, 354] on p "Delete" at bounding box center [577, 358] width 21 height 11
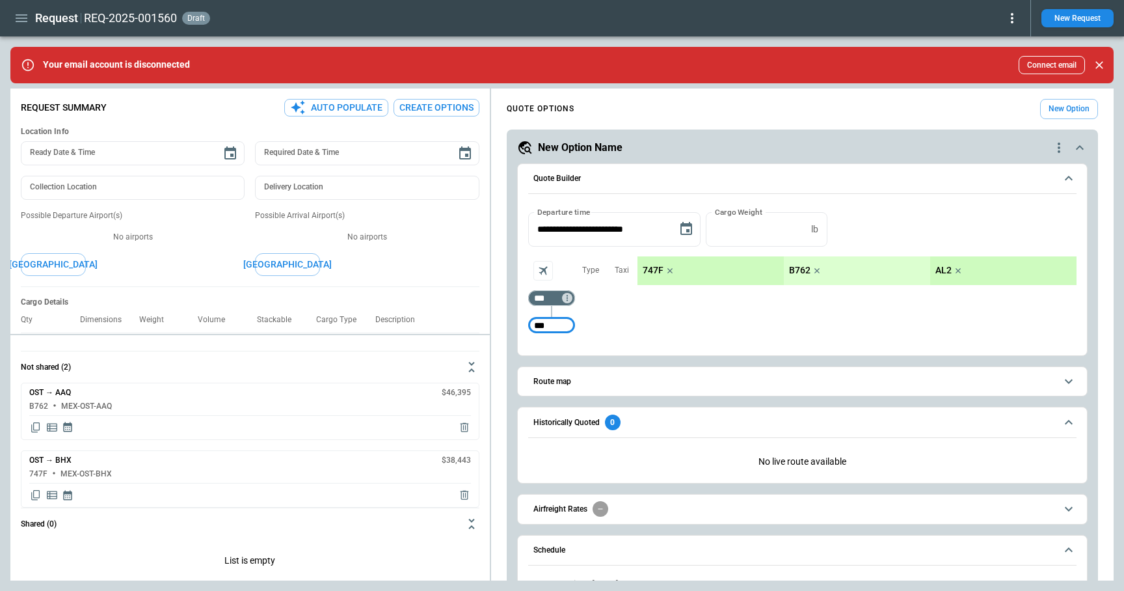
type input "***"
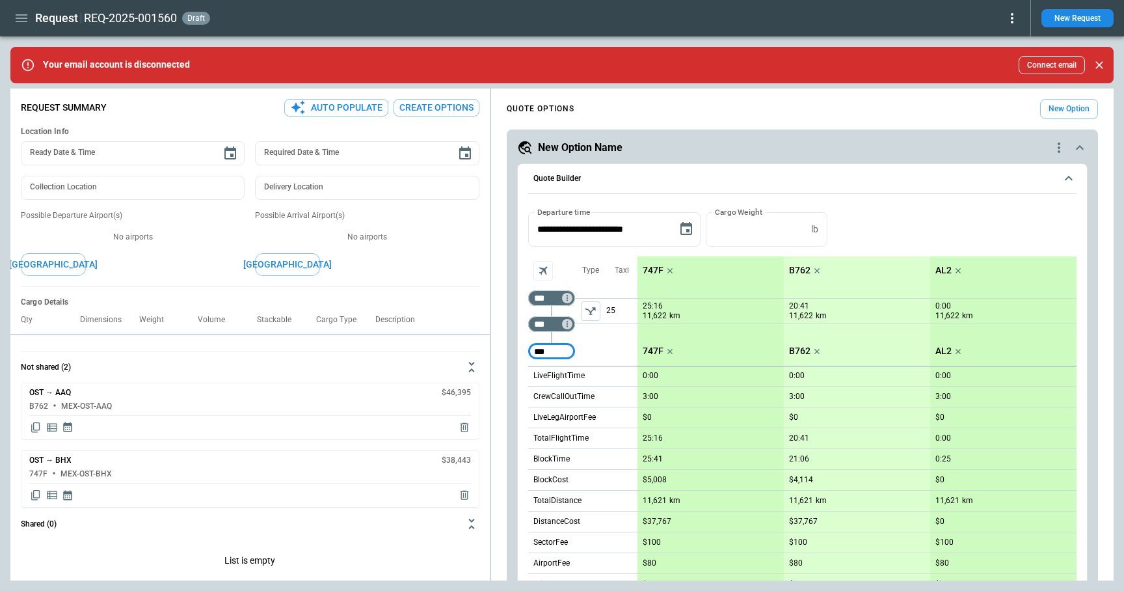
type input "***"
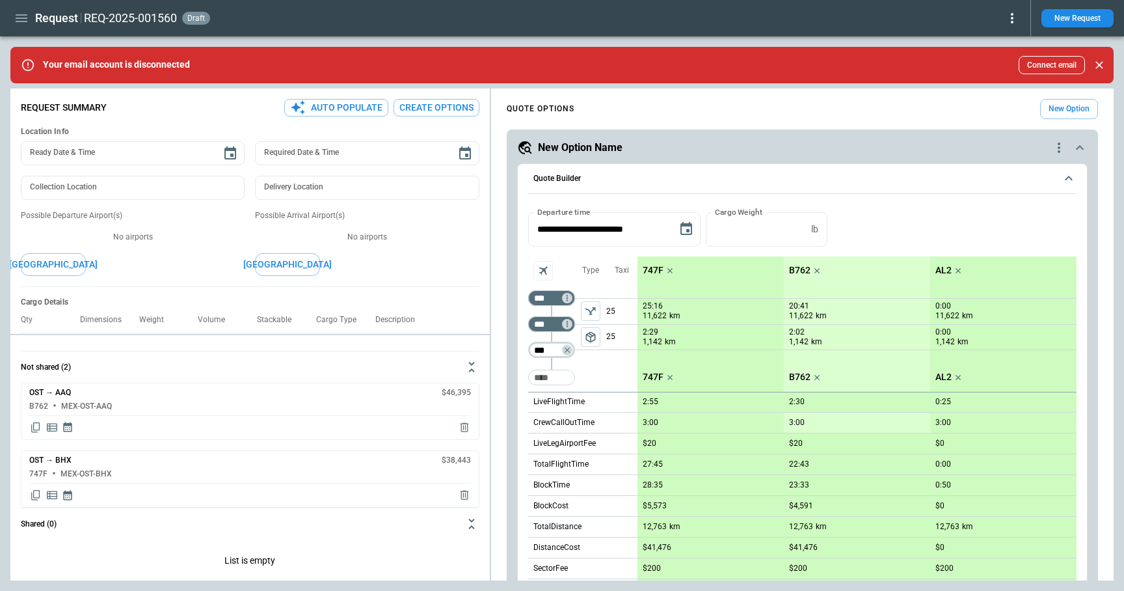
click at [556, 351] on input "***" at bounding box center [549, 350] width 36 height 13
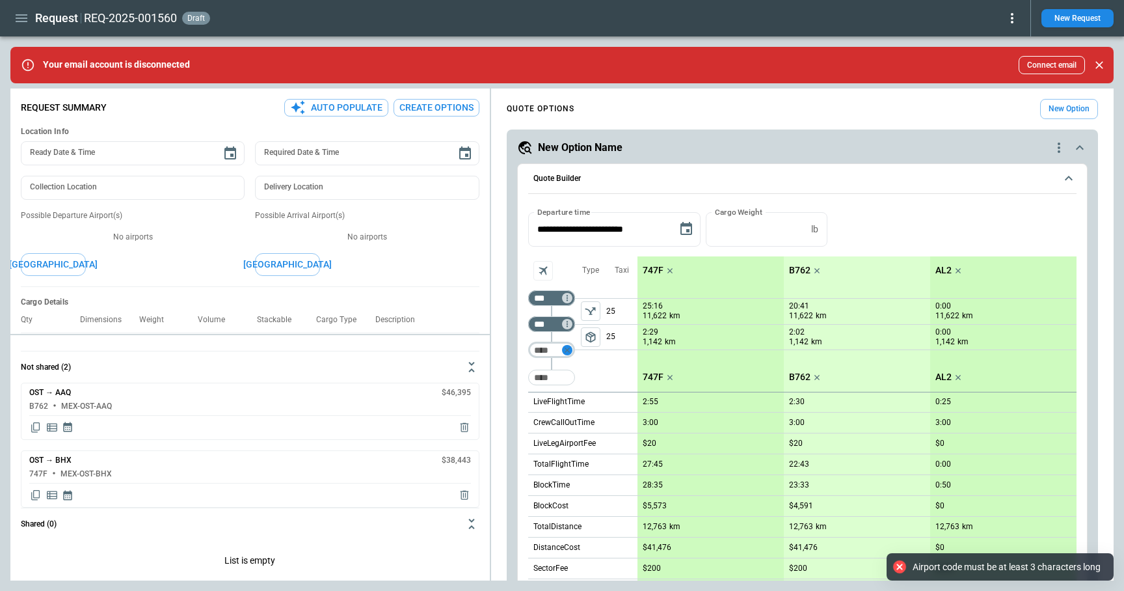
click at [568, 347] on icon "Too short" at bounding box center [567, 350] width 9 height 9
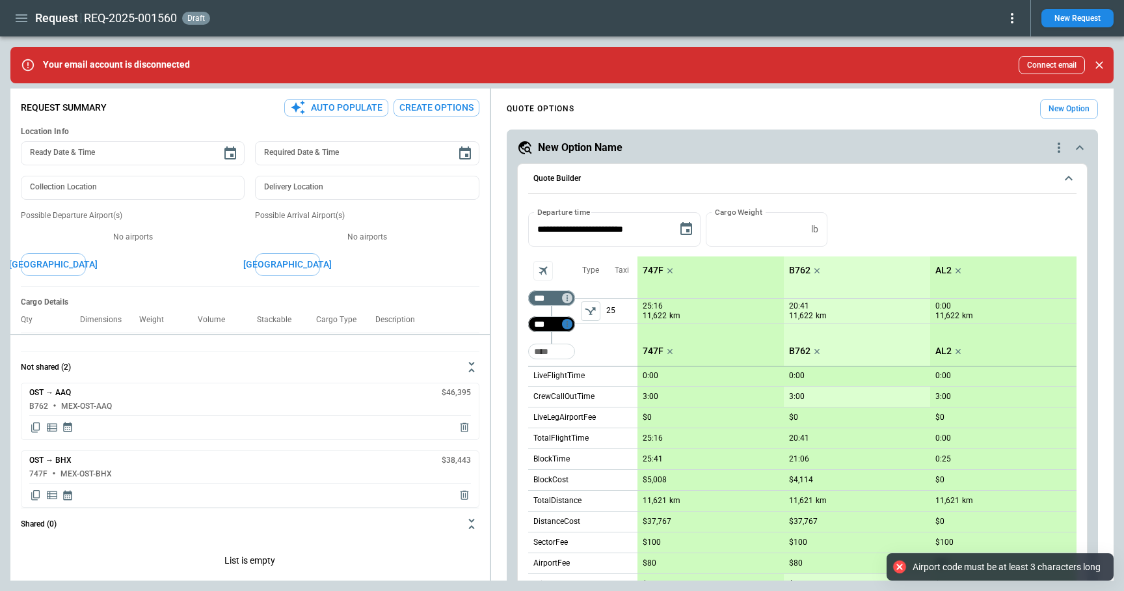
click at [568, 327] on icon "Not found" at bounding box center [567, 323] width 9 height 9
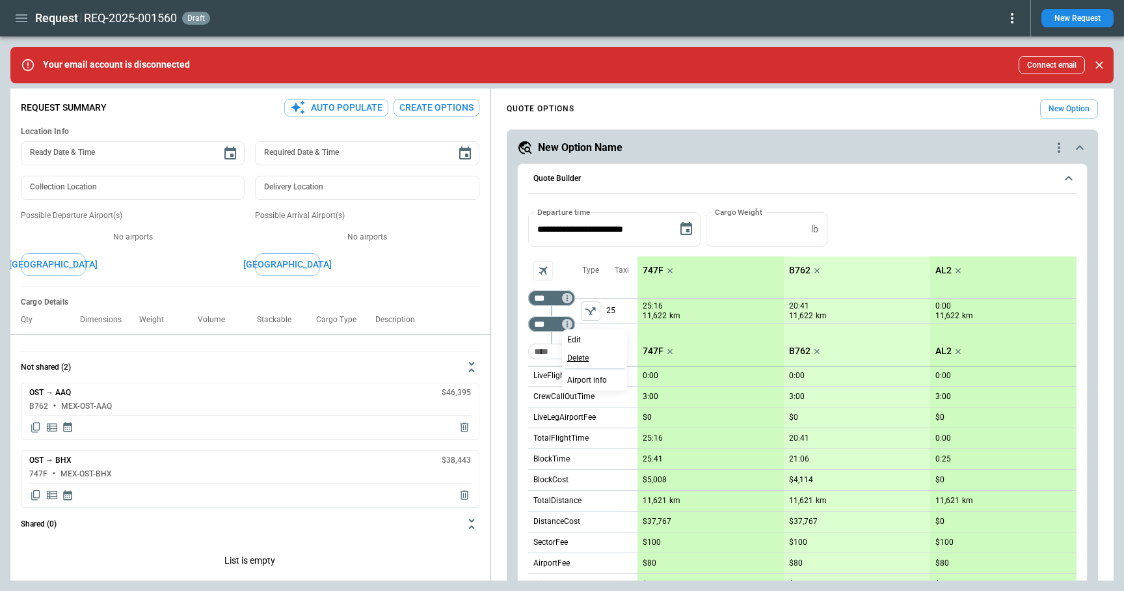
click at [577, 355] on p "Delete" at bounding box center [577, 358] width 21 height 11
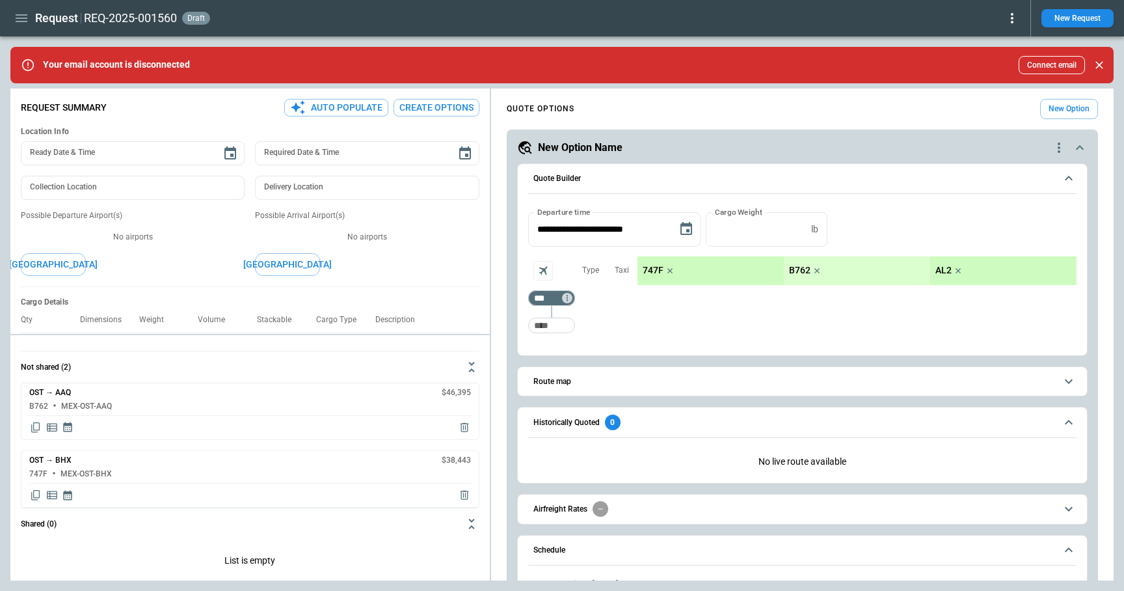
click at [649, 273] on p "747F" at bounding box center [653, 270] width 21 height 11
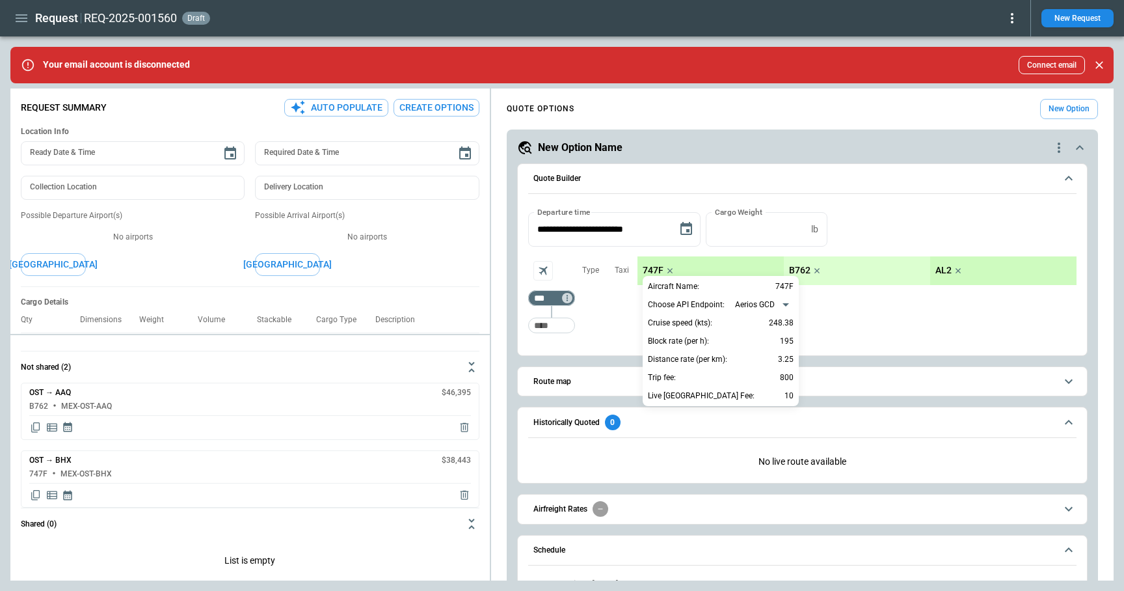
click at [607, 303] on div at bounding box center [562, 295] width 1124 height 591
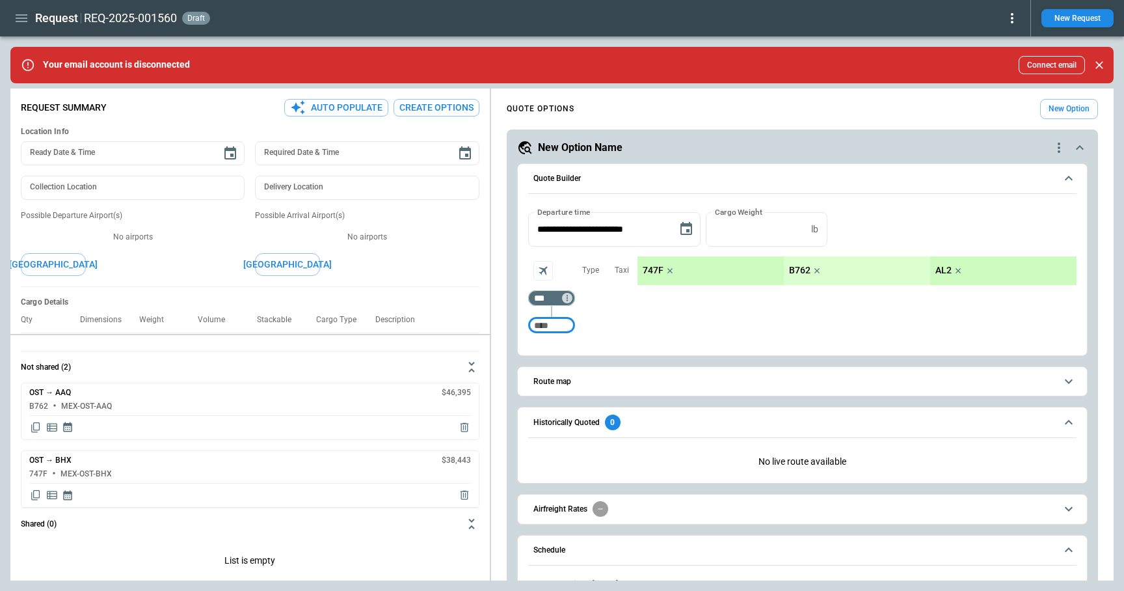
click at [547, 326] on input "Too short" at bounding box center [552, 325] width 42 height 23
type input "***"
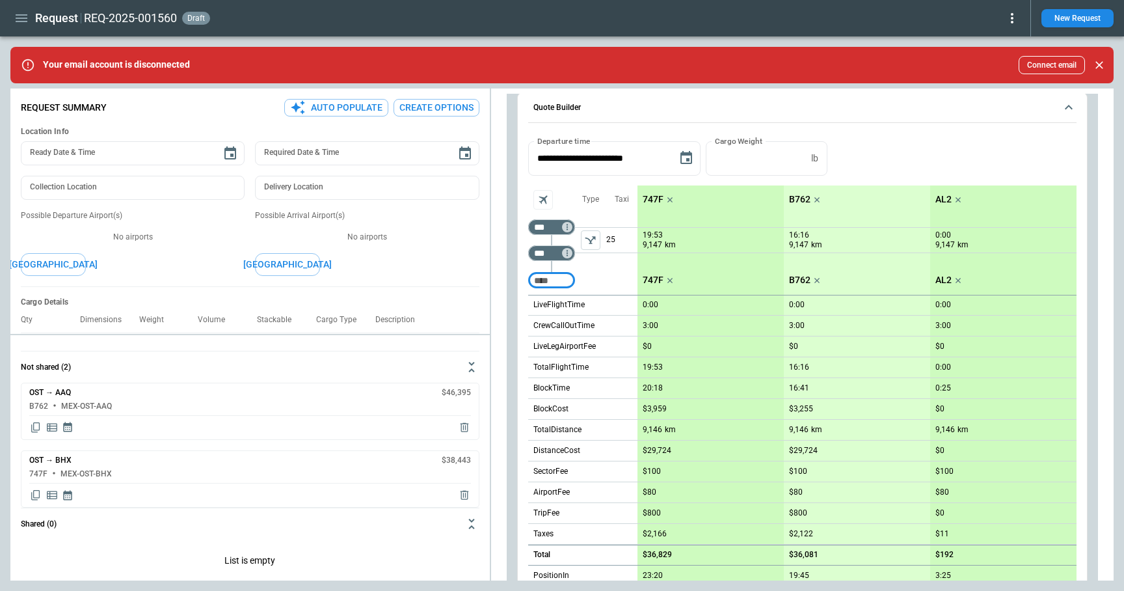
scroll to position [48, 0]
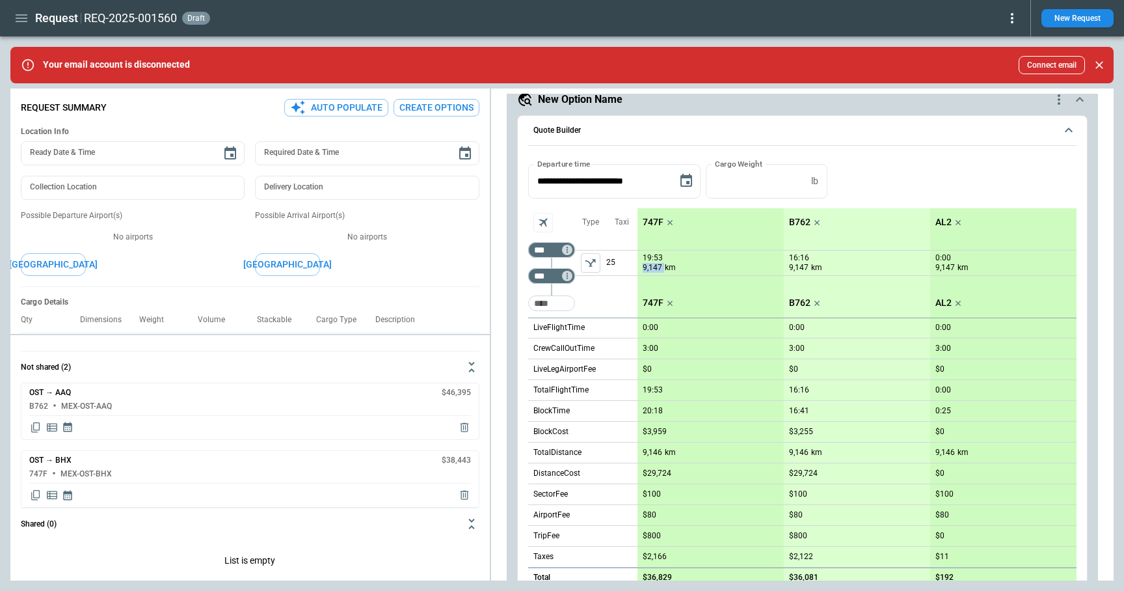
drag, startPoint x: 644, startPoint y: 269, endPoint x: 666, endPoint y: 269, distance: 22.1
click at [666, 269] on div "9,147 km" at bounding box center [659, 267] width 33 height 11
click at [653, 220] on p "747F" at bounding box center [653, 222] width 21 height 11
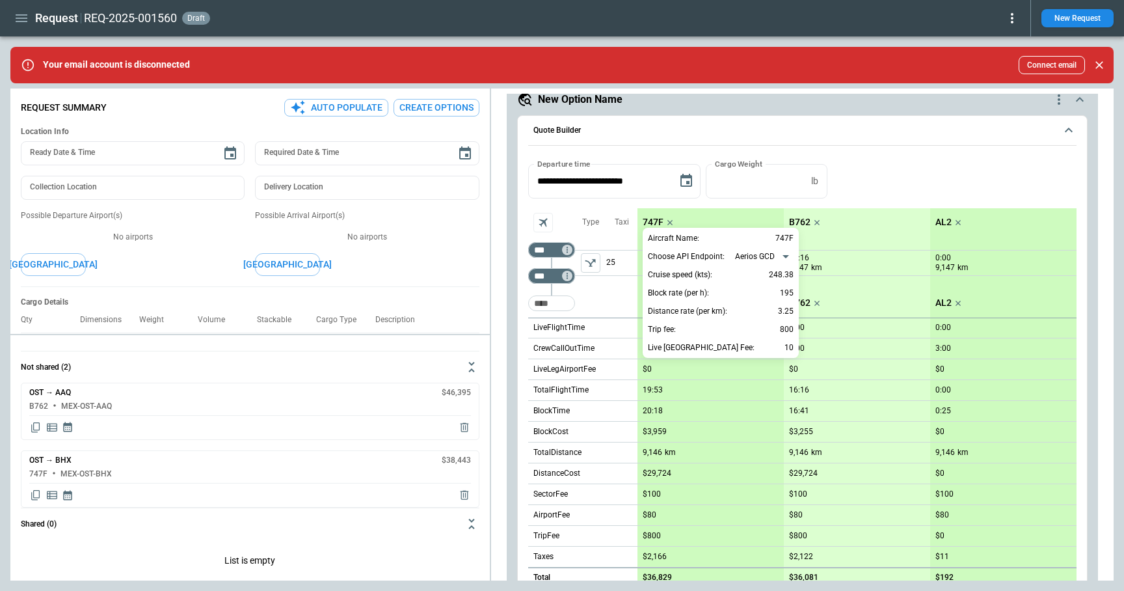
click at [612, 303] on div at bounding box center [562, 295] width 1124 height 591
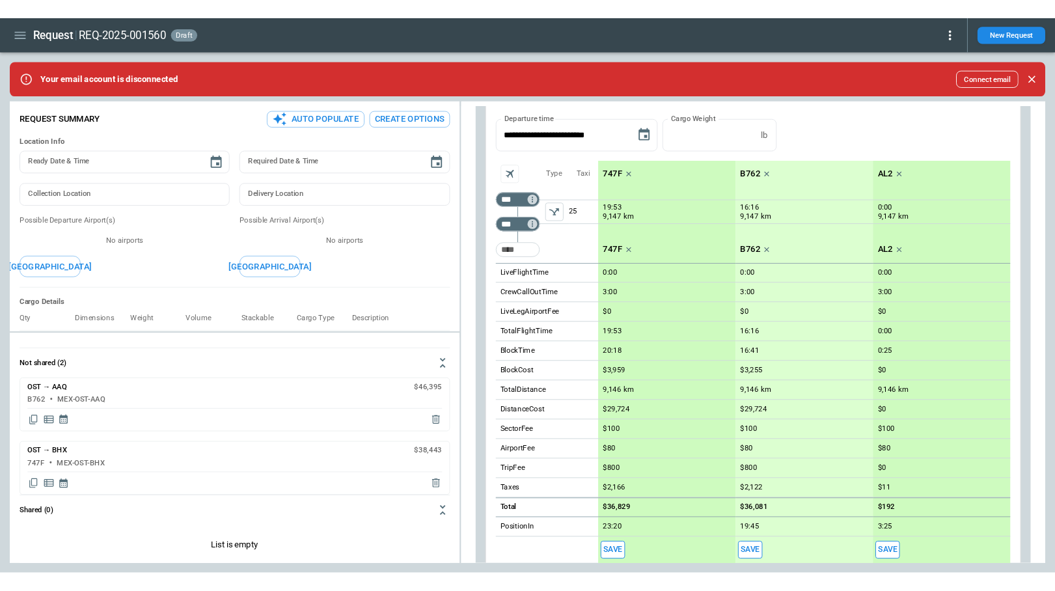
scroll to position [0, 0]
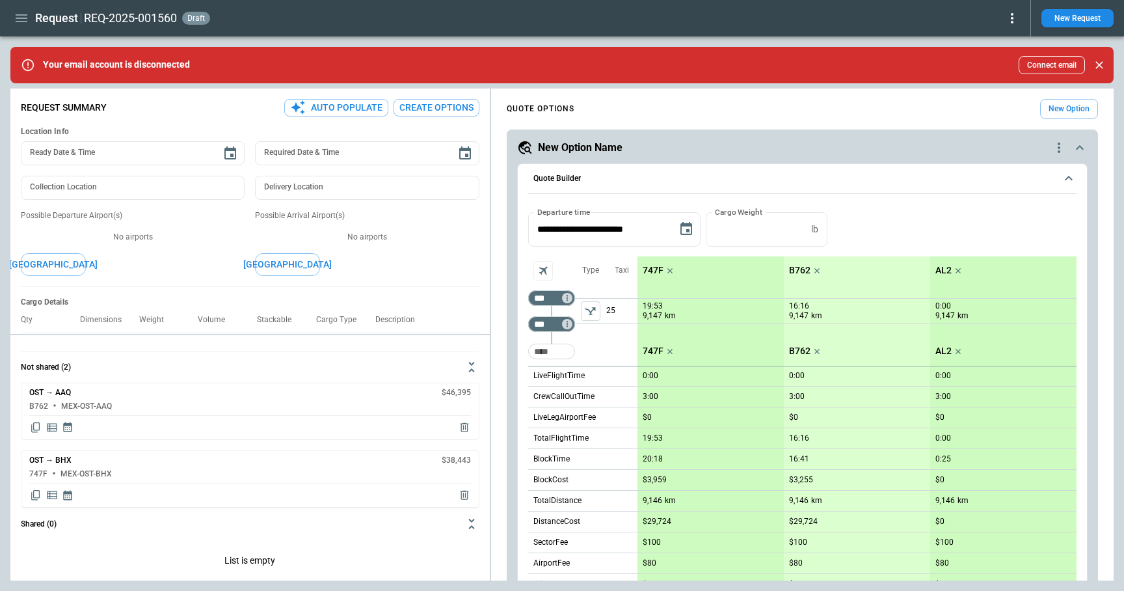
click at [654, 271] on p "747F" at bounding box center [653, 270] width 21 height 11
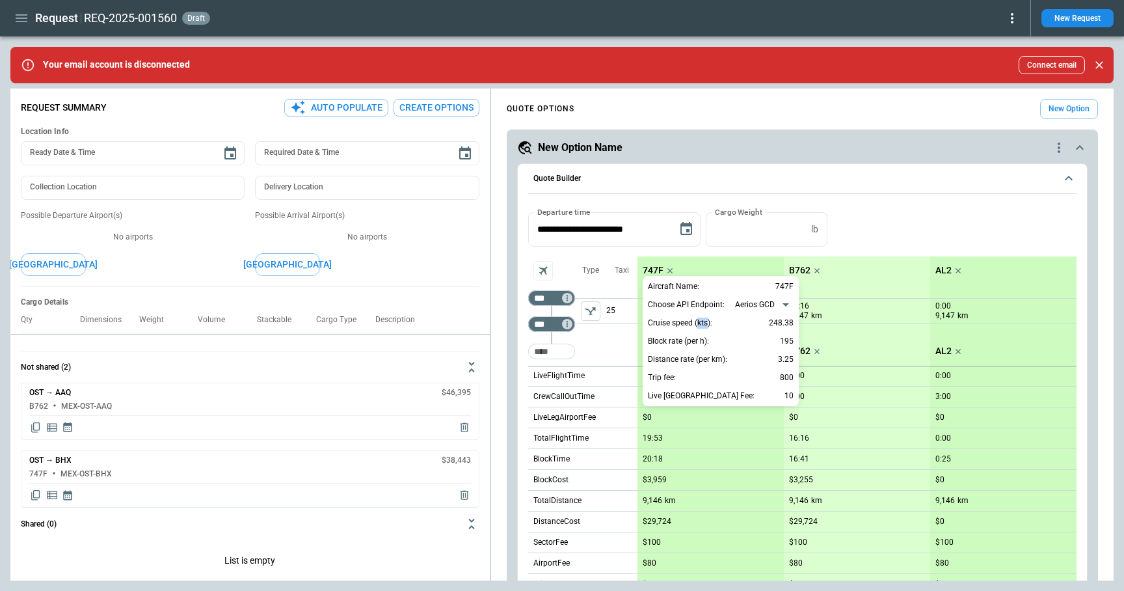
drag, startPoint x: 708, startPoint y: 321, endPoint x: 698, endPoint y: 317, distance: 11.4
click at [698, 318] on p "Cruise speed (kts):" at bounding box center [680, 323] width 64 height 11
click at [694, 325] on p "Cruise speed (kts):" at bounding box center [680, 323] width 64 height 11
drag, startPoint x: 650, startPoint y: 322, endPoint x: 797, endPoint y: 321, distance: 147.1
click at [797, 322] on div "**********" at bounding box center [721, 341] width 156 height 130
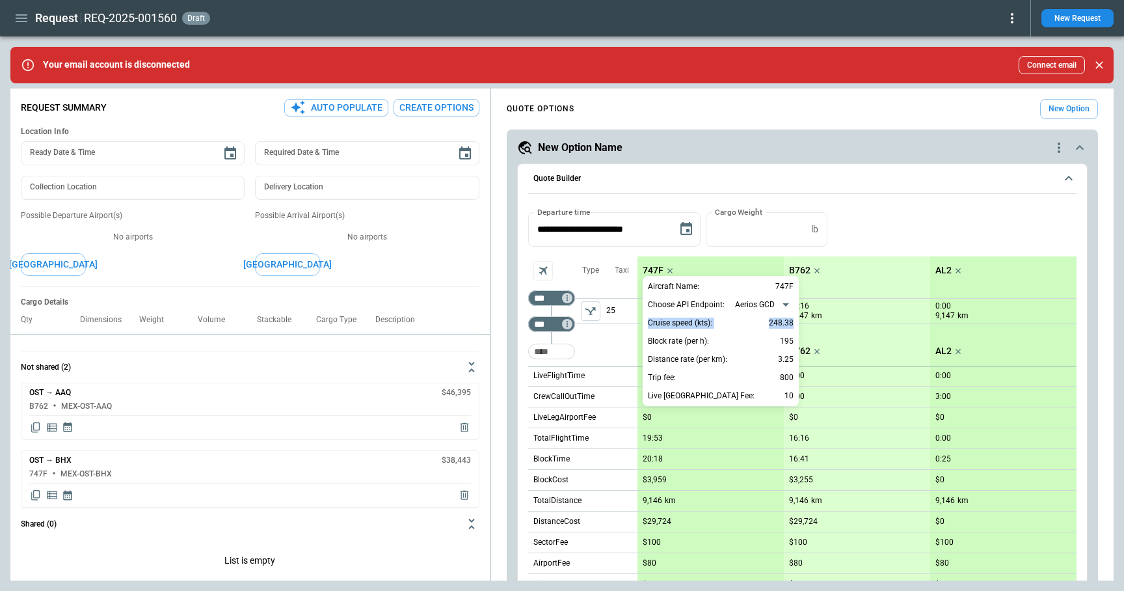
copy div "Cruise speed (kts): 248.38"
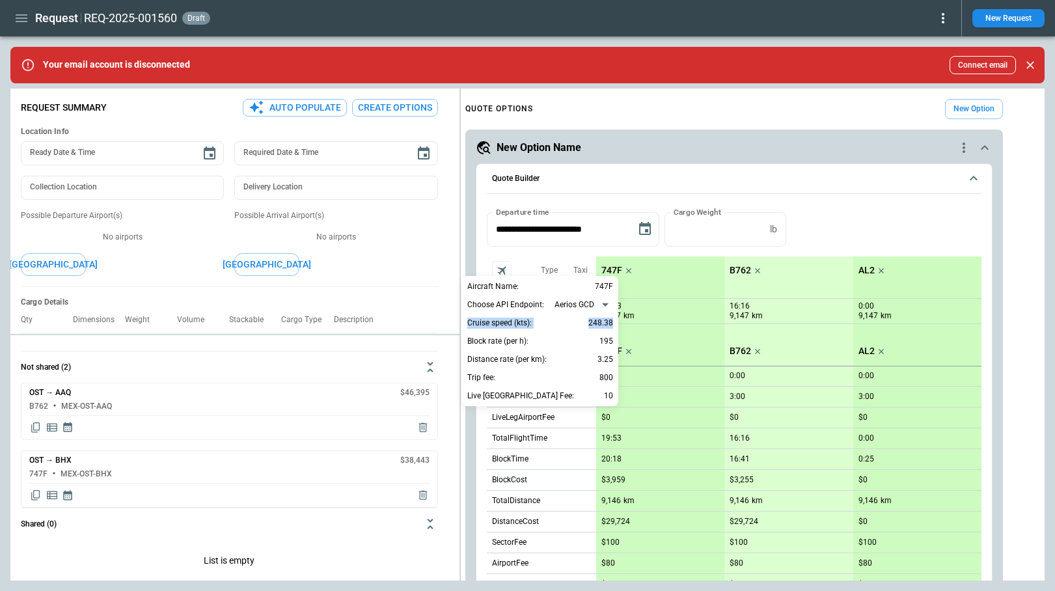
type textarea "*"
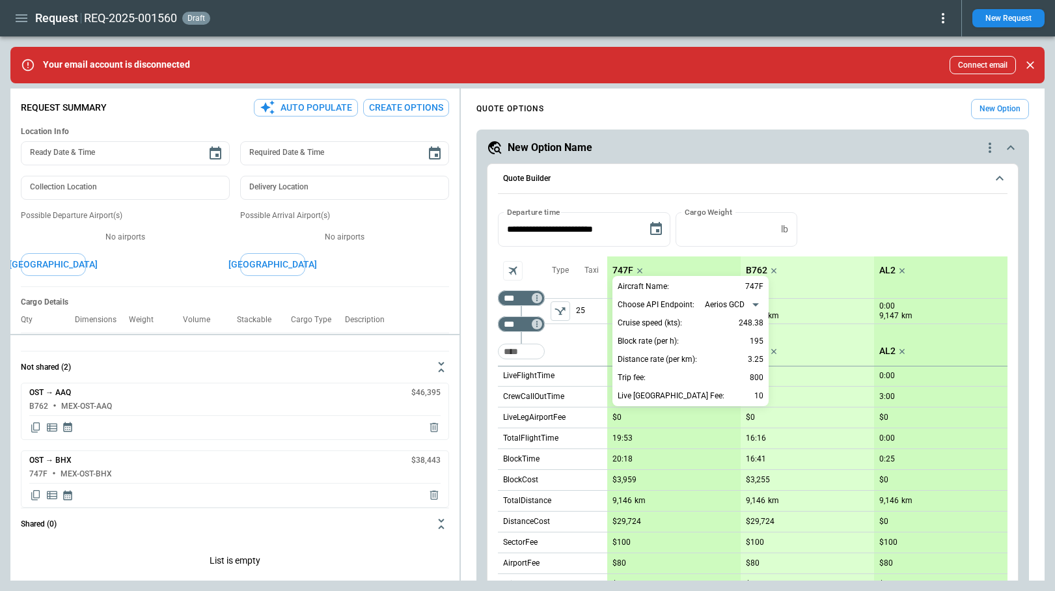
click at [25, 24] on div at bounding box center [527, 295] width 1055 height 591
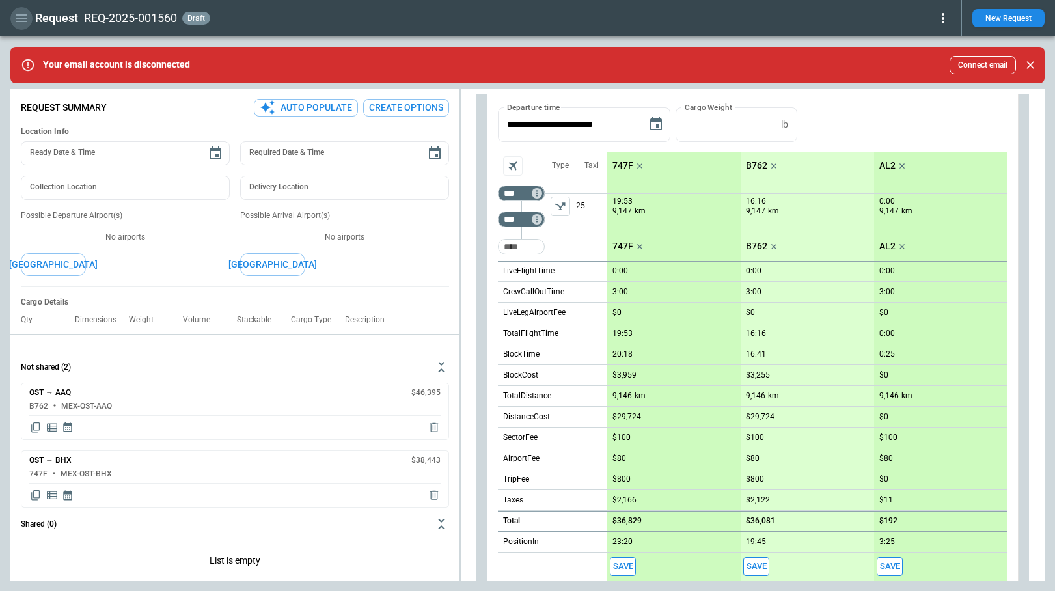
click at [25, 18] on icon "button" at bounding box center [22, 18] width 12 height 8
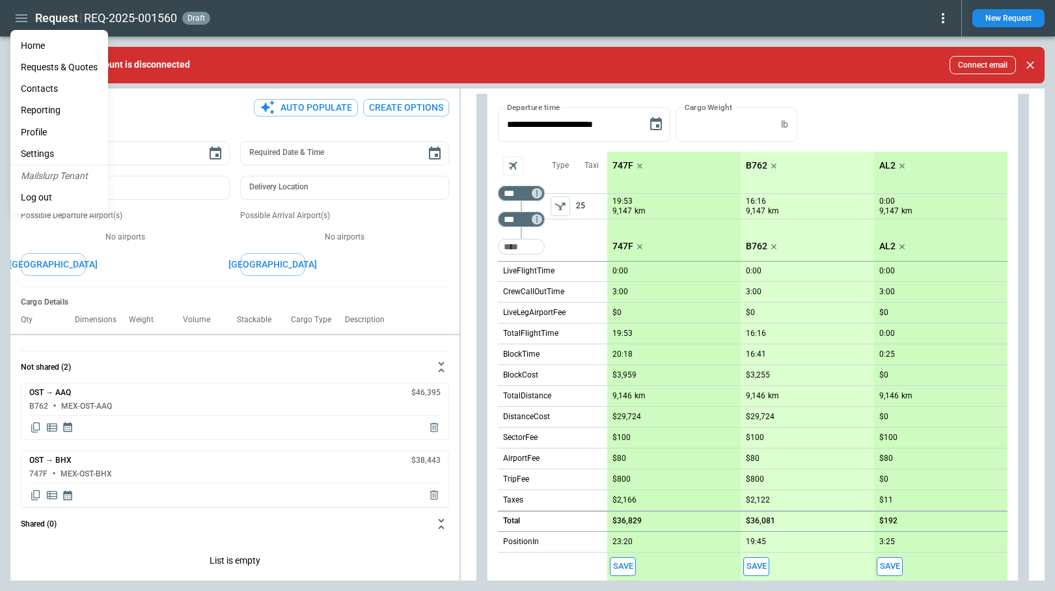
click at [40, 154] on li "Settings" at bounding box center [59, 153] width 98 height 21
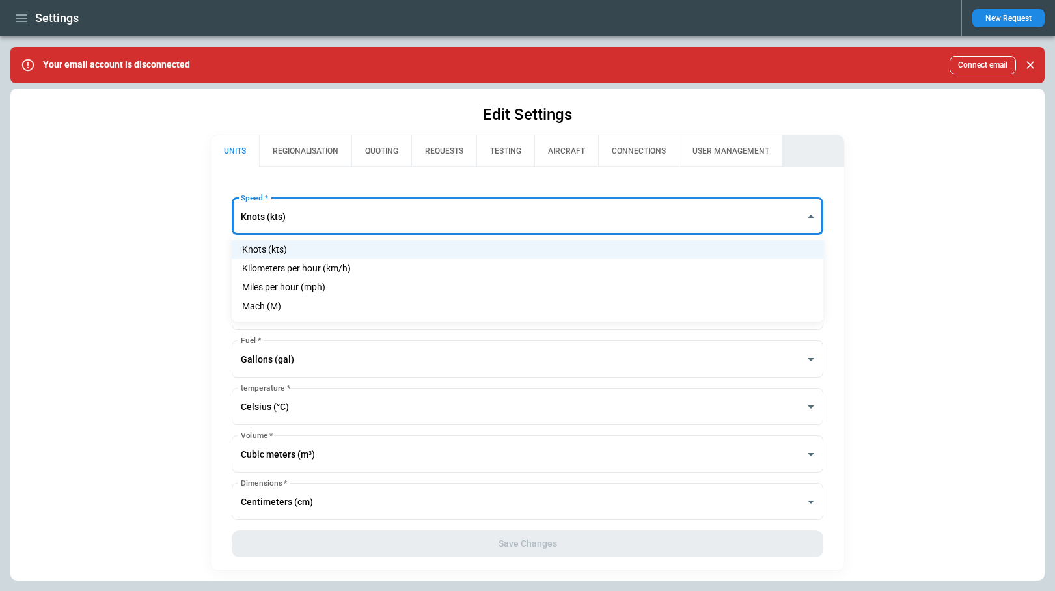
click at [309, 217] on body "**********" at bounding box center [527, 295] width 1055 height 591
click at [315, 266] on li "Kilometers per hour (km/h)" at bounding box center [527, 268] width 591 height 19
type input "***"
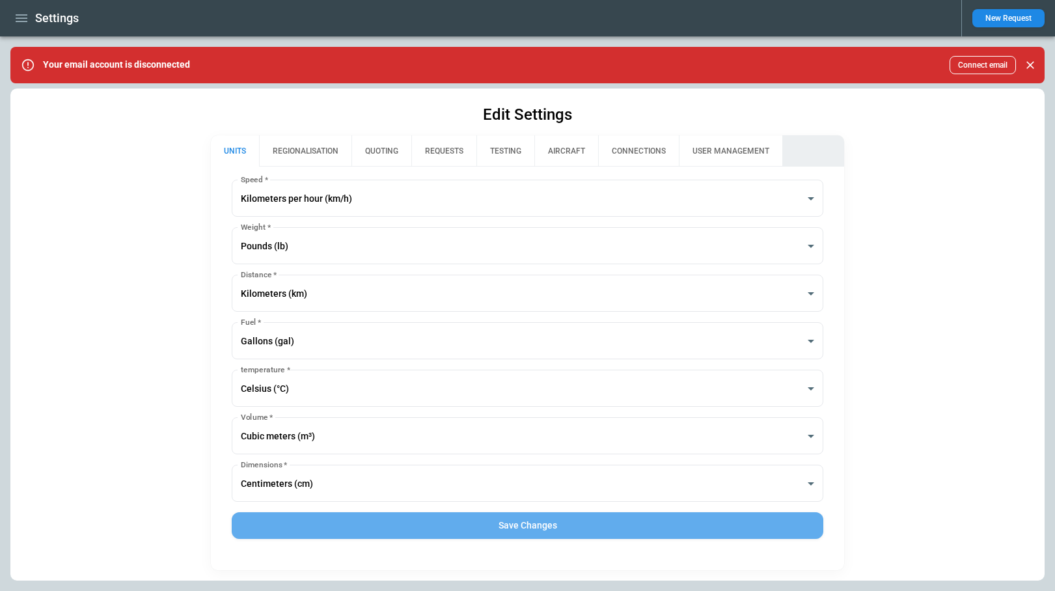
click at [425, 517] on button "Save Changes" at bounding box center [527, 525] width 591 height 27
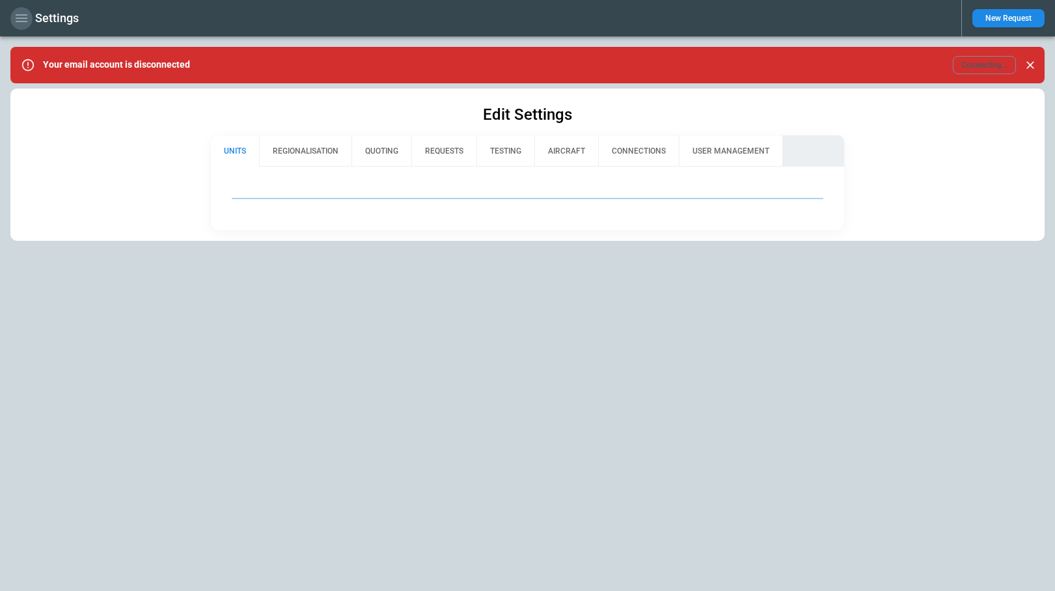
click at [22, 23] on icon "button" at bounding box center [22, 18] width 16 height 16
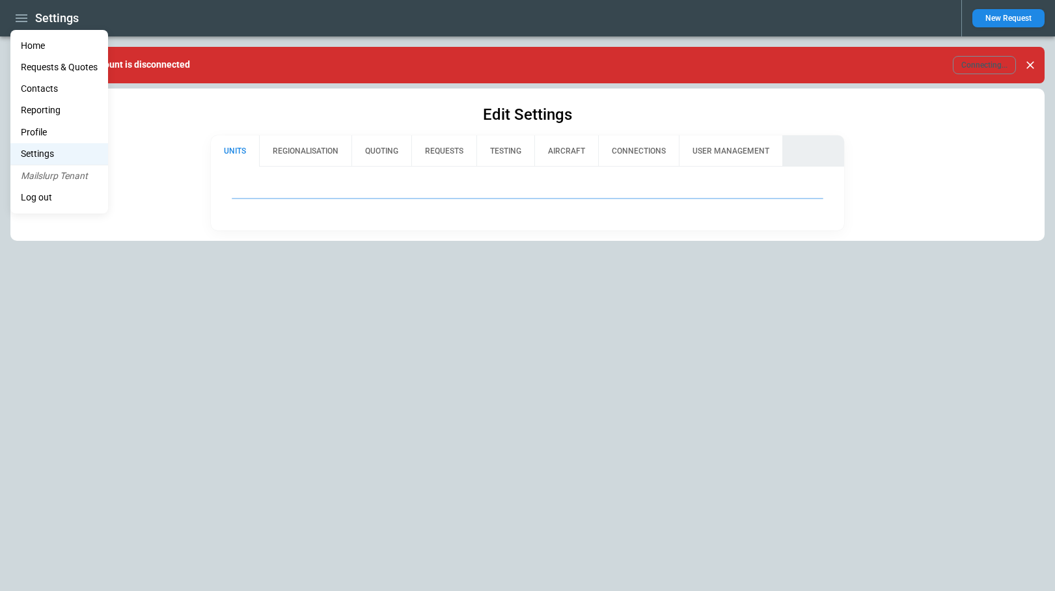
click at [38, 49] on li "Home" at bounding box center [59, 45] width 98 height 21
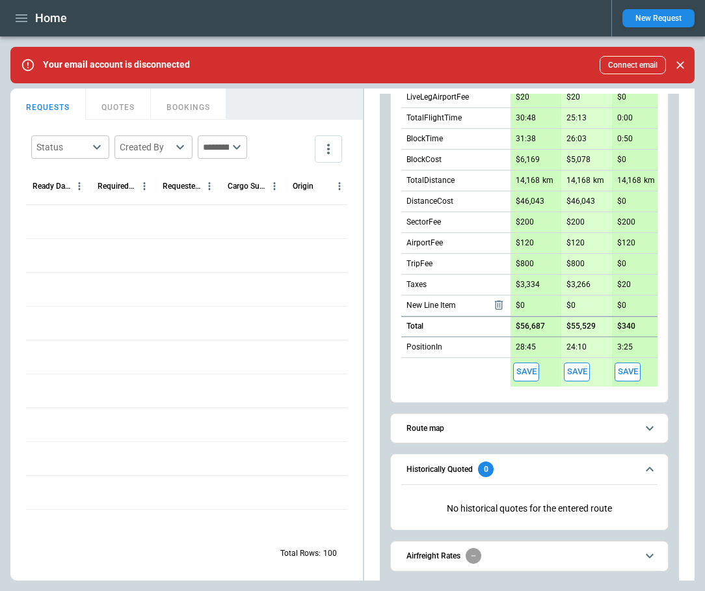
scroll to position [272, 0]
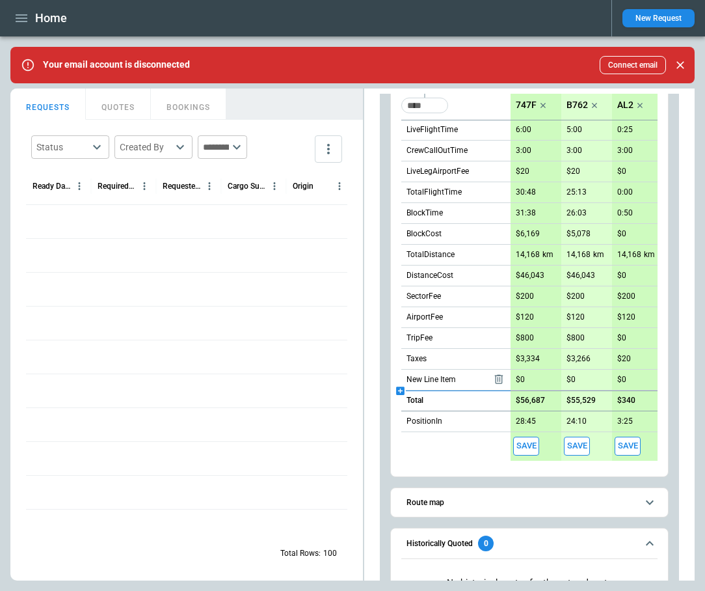
click at [403, 390] on icon "scrollable content" at bounding box center [400, 390] width 11 height 11
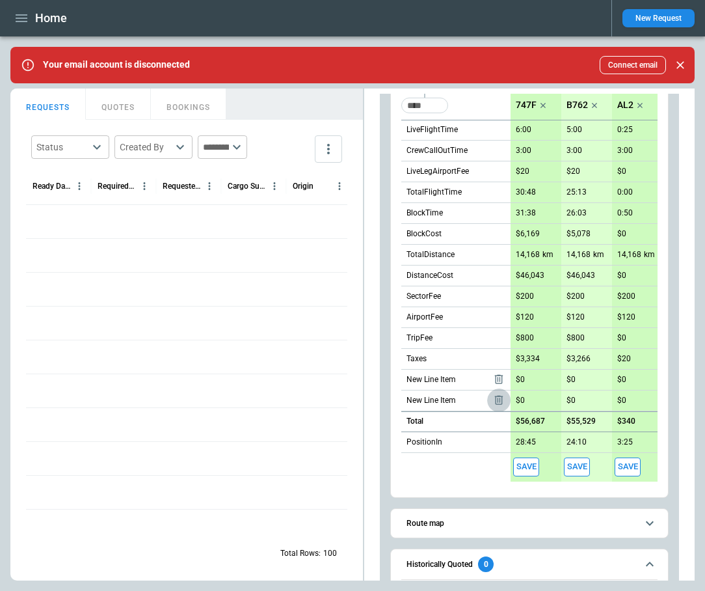
click at [497, 401] on icon "scrollable content" at bounding box center [499, 400] width 13 height 13
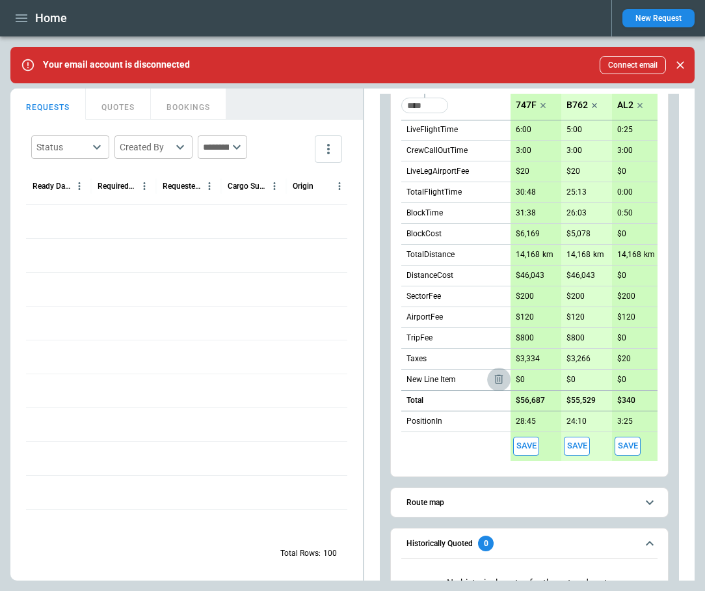
click at [498, 381] on icon "scrollable content" at bounding box center [499, 379] width 13 height 13
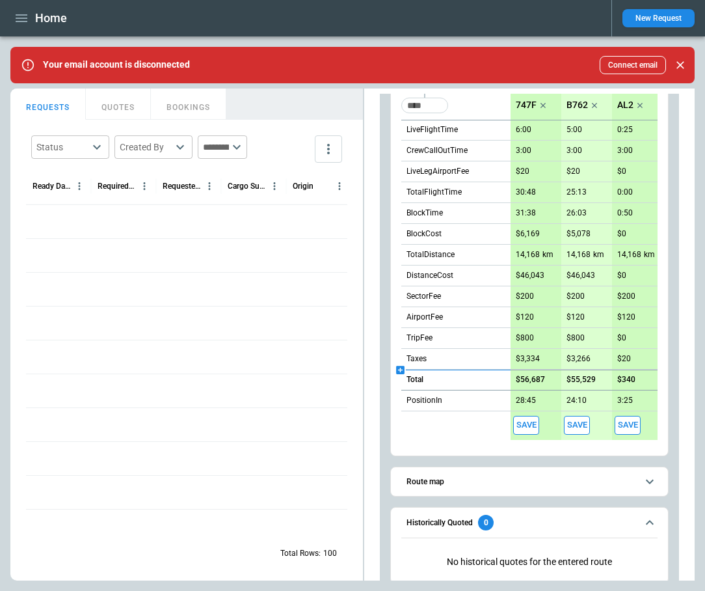
click at [402, 368] on icon "scrollable content" at bounding box center [400, 370] width 8 height 8
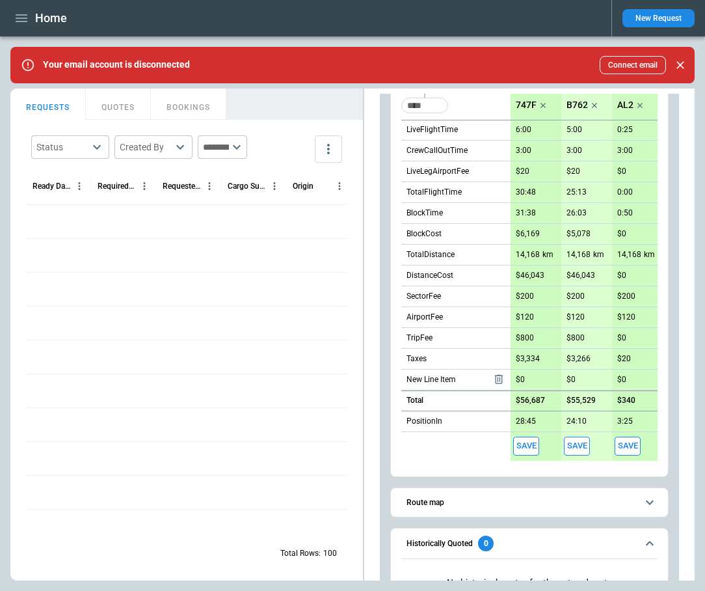
click at [498, 380] on icon "scrollable content" at bounding box center [499, 379] width 13 height 13
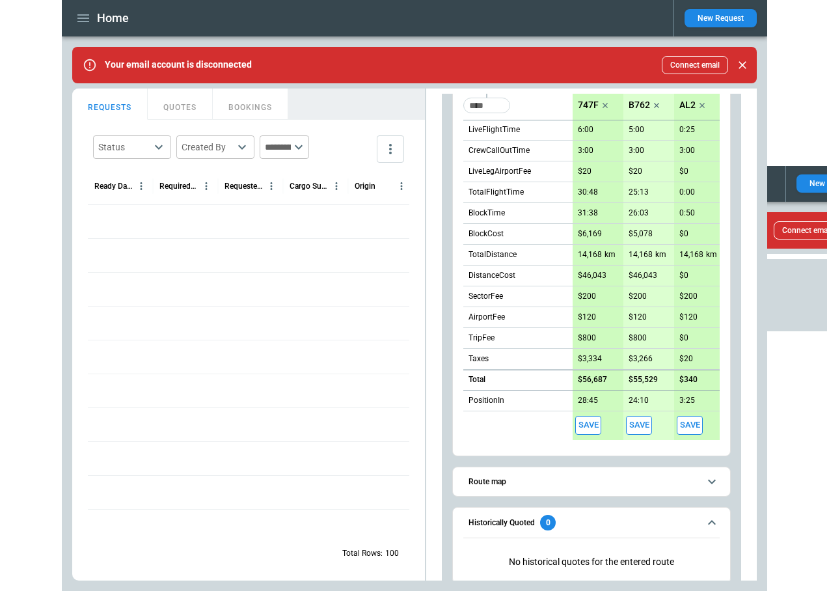
scroll to position [0, 0]
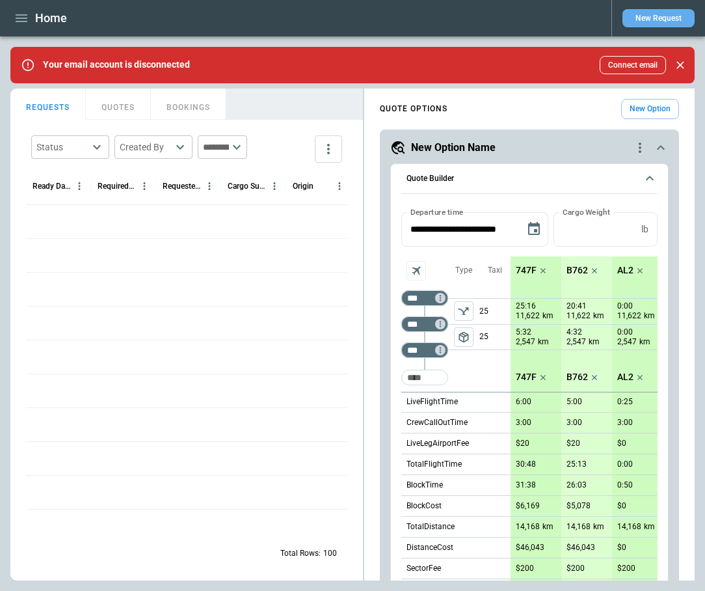
click at [657, 21] on button "New Request" at bounding box center [659, 18] width 72 height 18
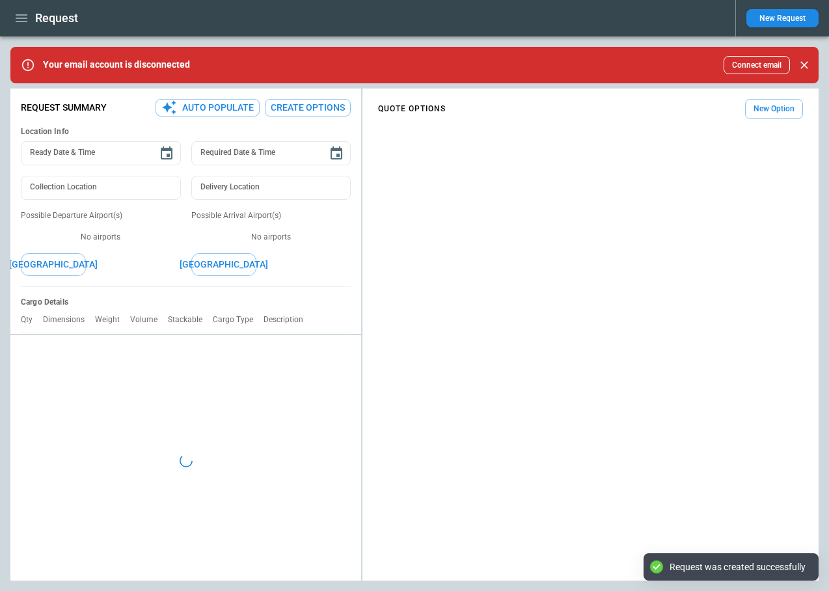
type textarea "*"
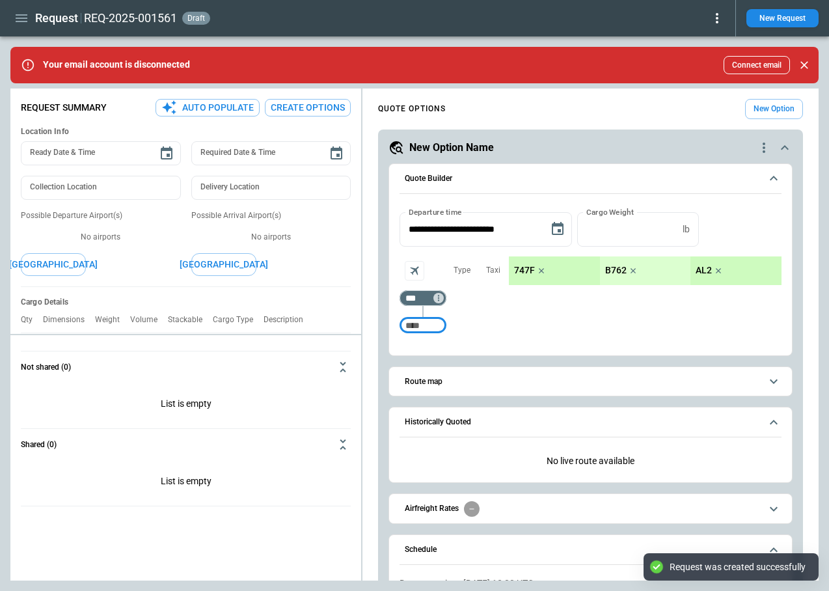
click at [426, 330] on input "Too short" at bounding box center [423, 325] width 42 height 23
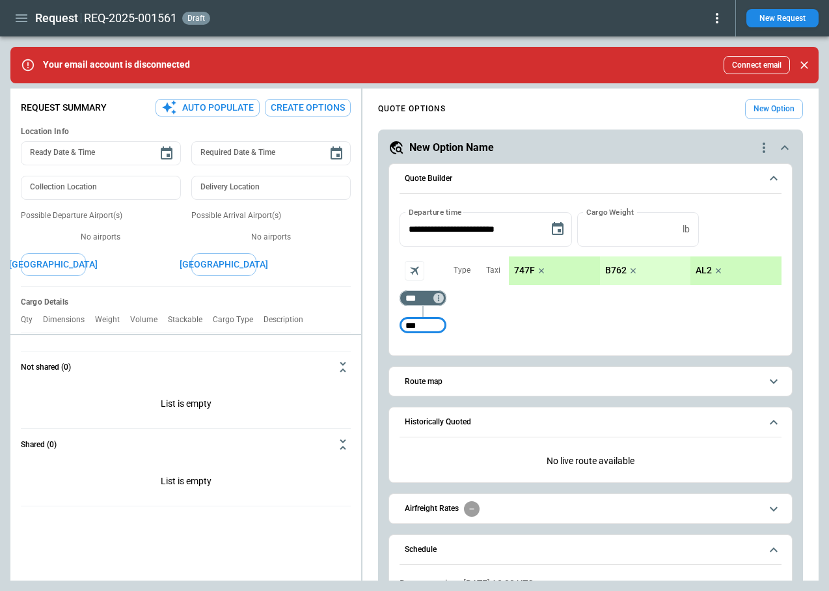
type input "***"
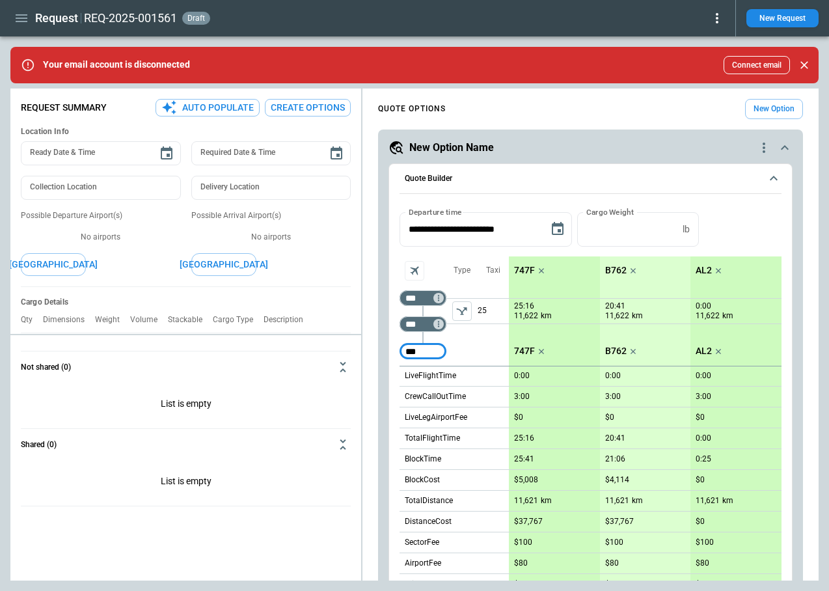
type input "***"
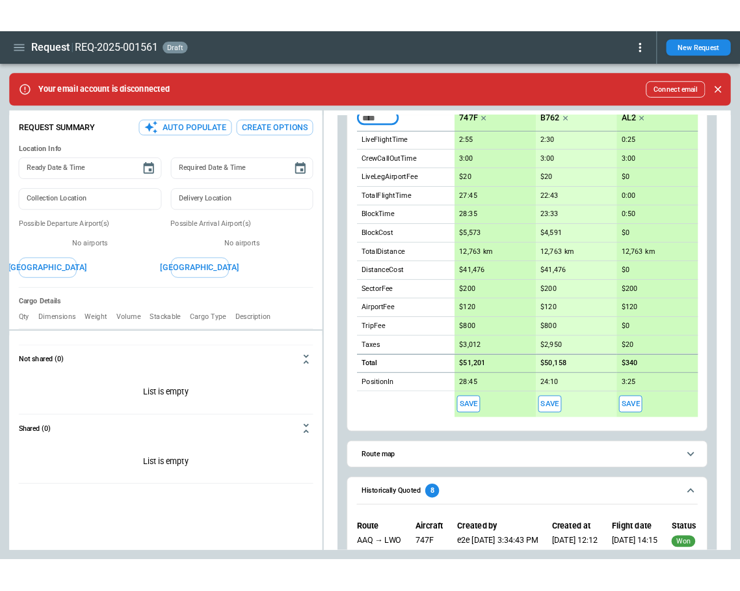
scroll to position [273, 0]
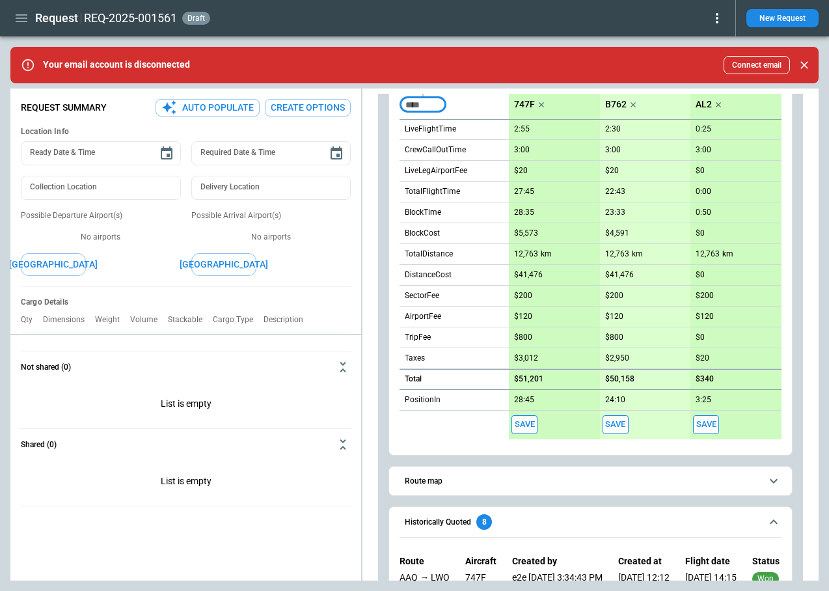
click at [401, 370] on div "Total" at bounding box center [454, 379] width 109 height 21
click at [401, 370] on icon "scrollable content" at bounding box center [398, 369] width 8 height 8
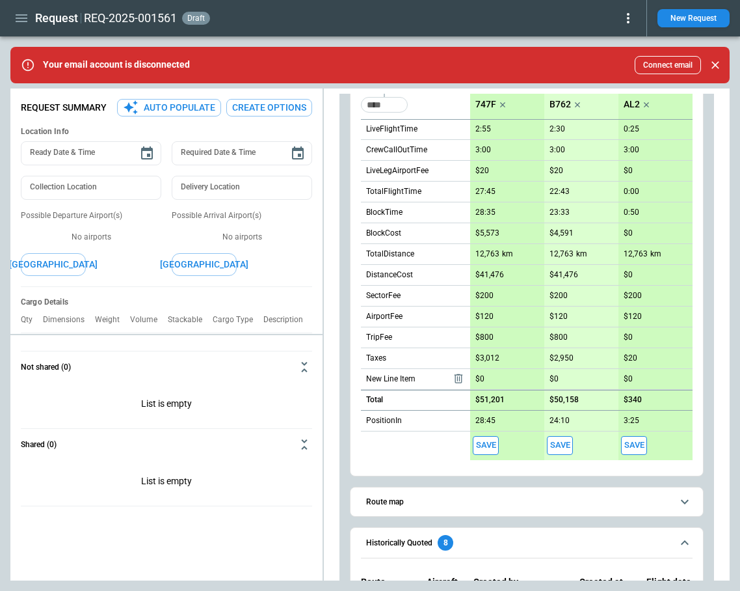
type textarea "*"
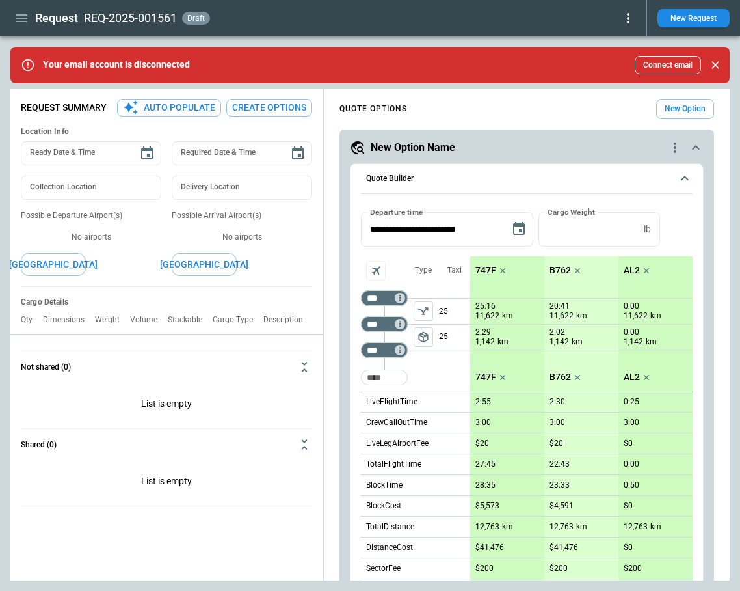
click at [696, 145] on icon "scrollable content" at bounding box center [696, 147] width 8 height 5
